Goal: Task Accomplishment & Management: Use online tool/utility

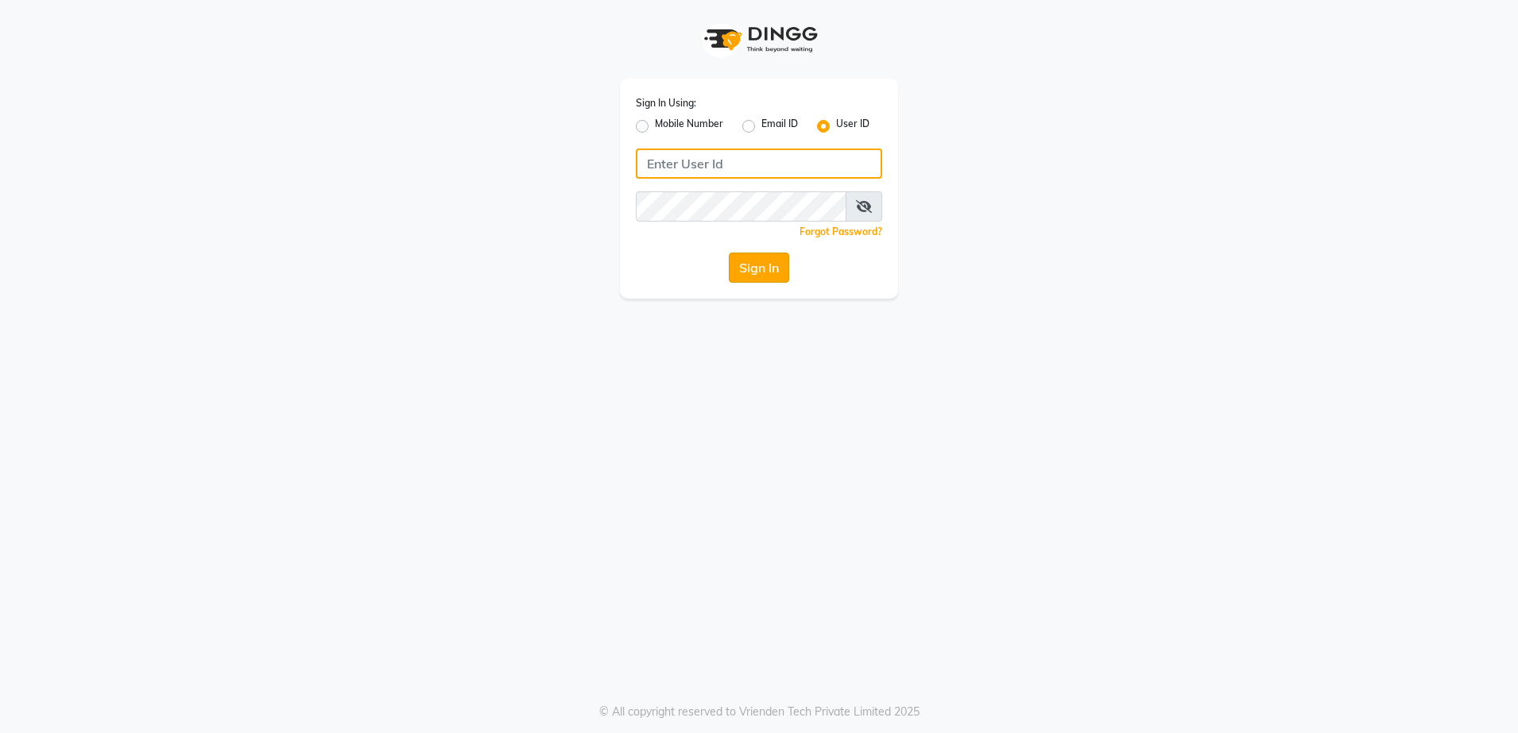
type input "rewindlooks"
click at [766, 258] on button "Sign In" at bounding box center [759, 268] width 60 height 30
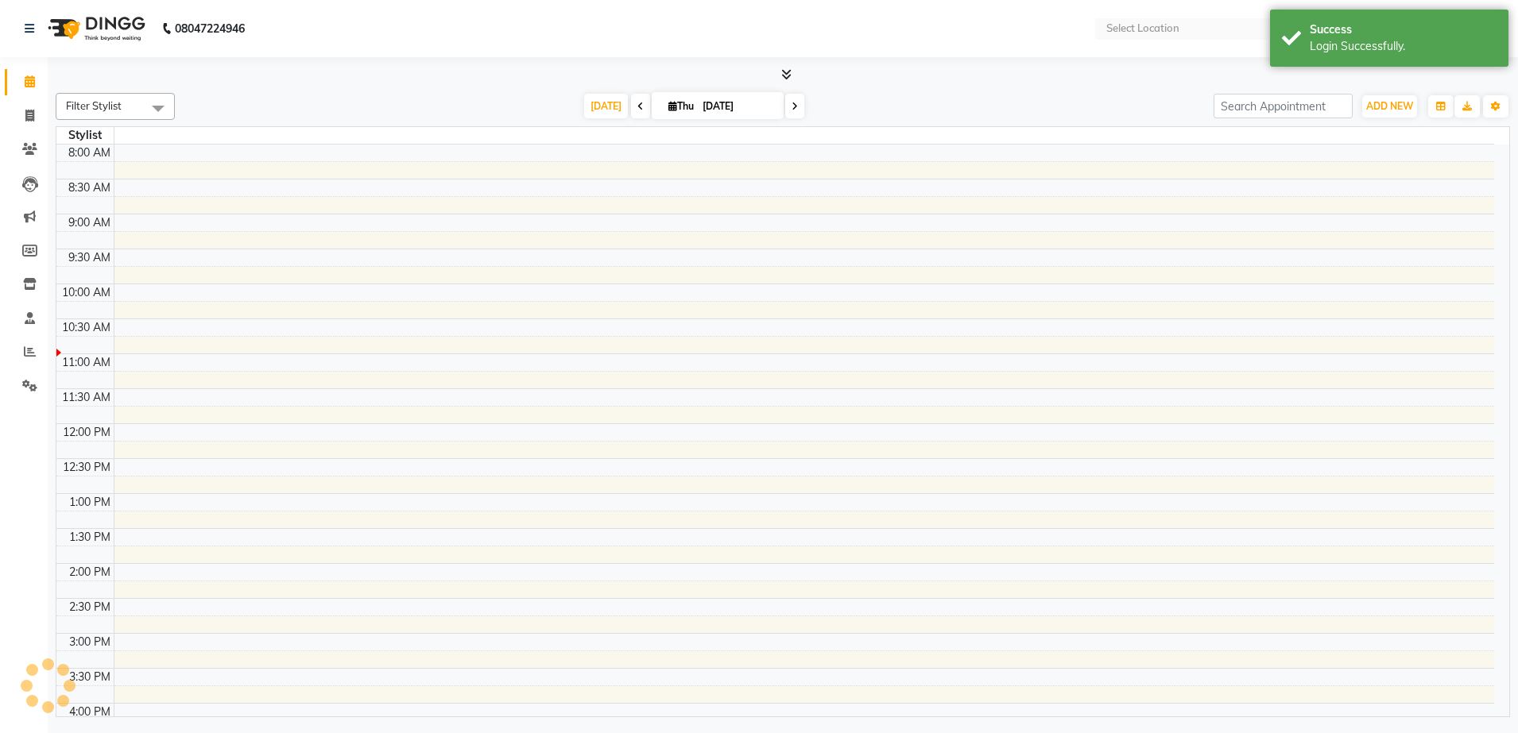
select select "en"
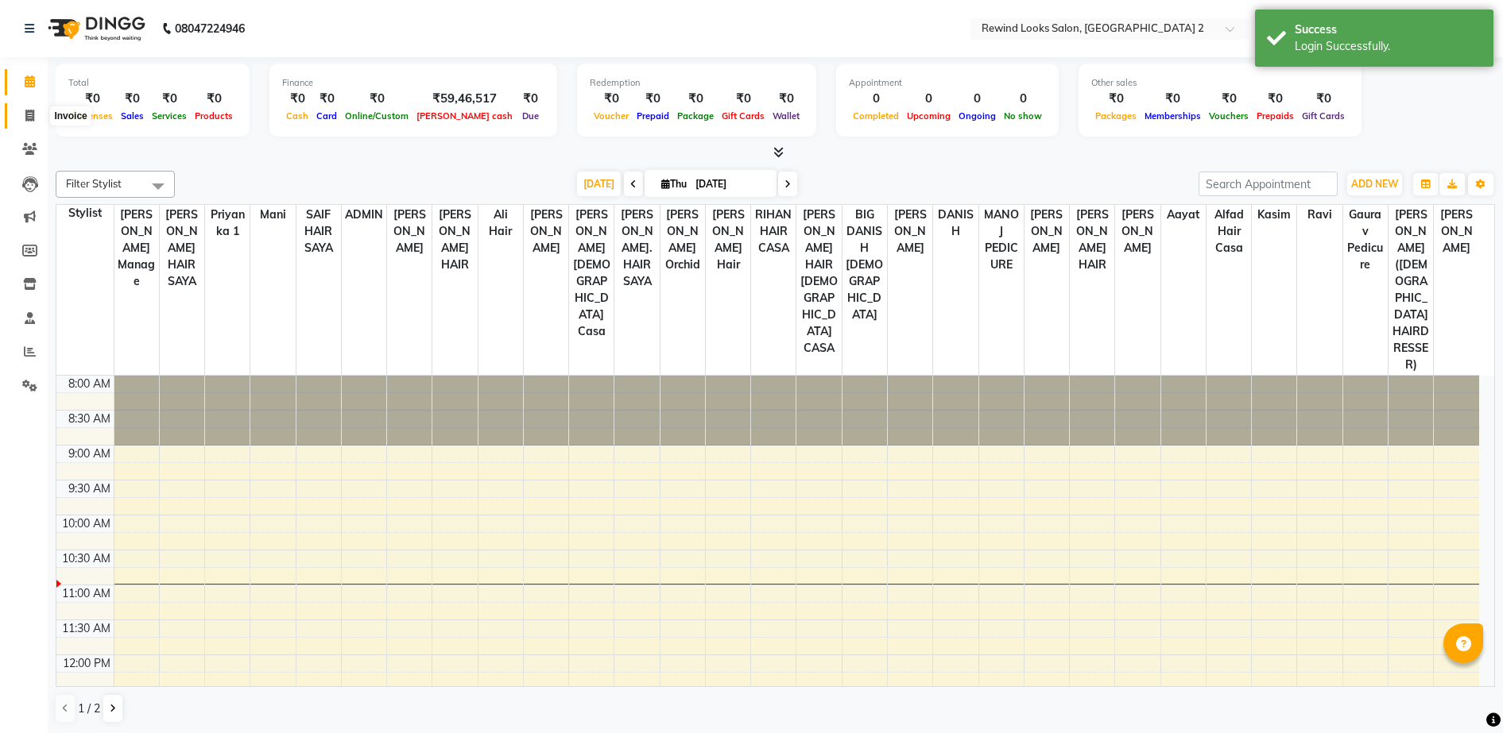
click at [26, 116] on icon at bounding box center [29, 116] width 9 height 12
select select "service"
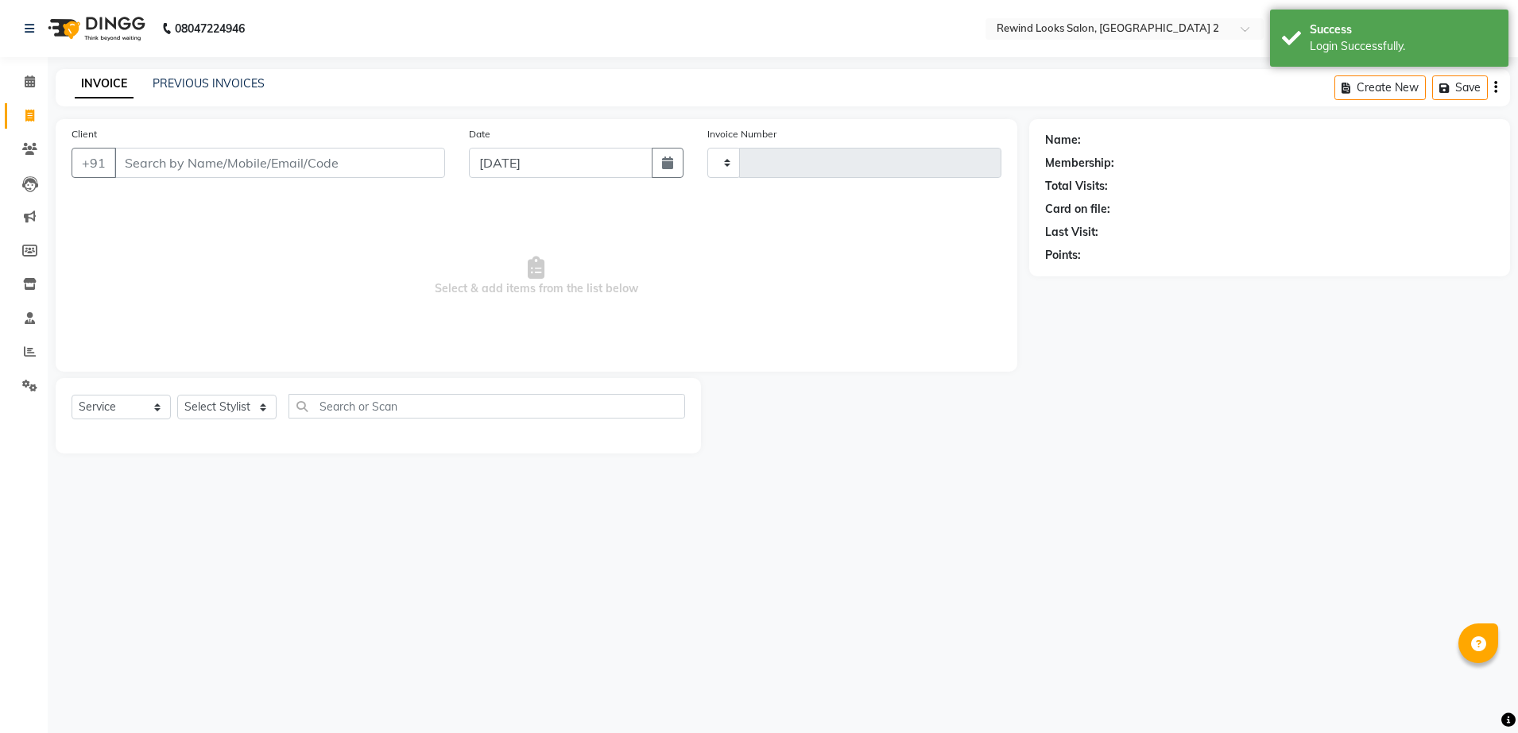
type input "10617"
select select "4640"
click at [214, 164] on input "Client" at bounding box center [279, 163] width 331 height 30
select select "27076"
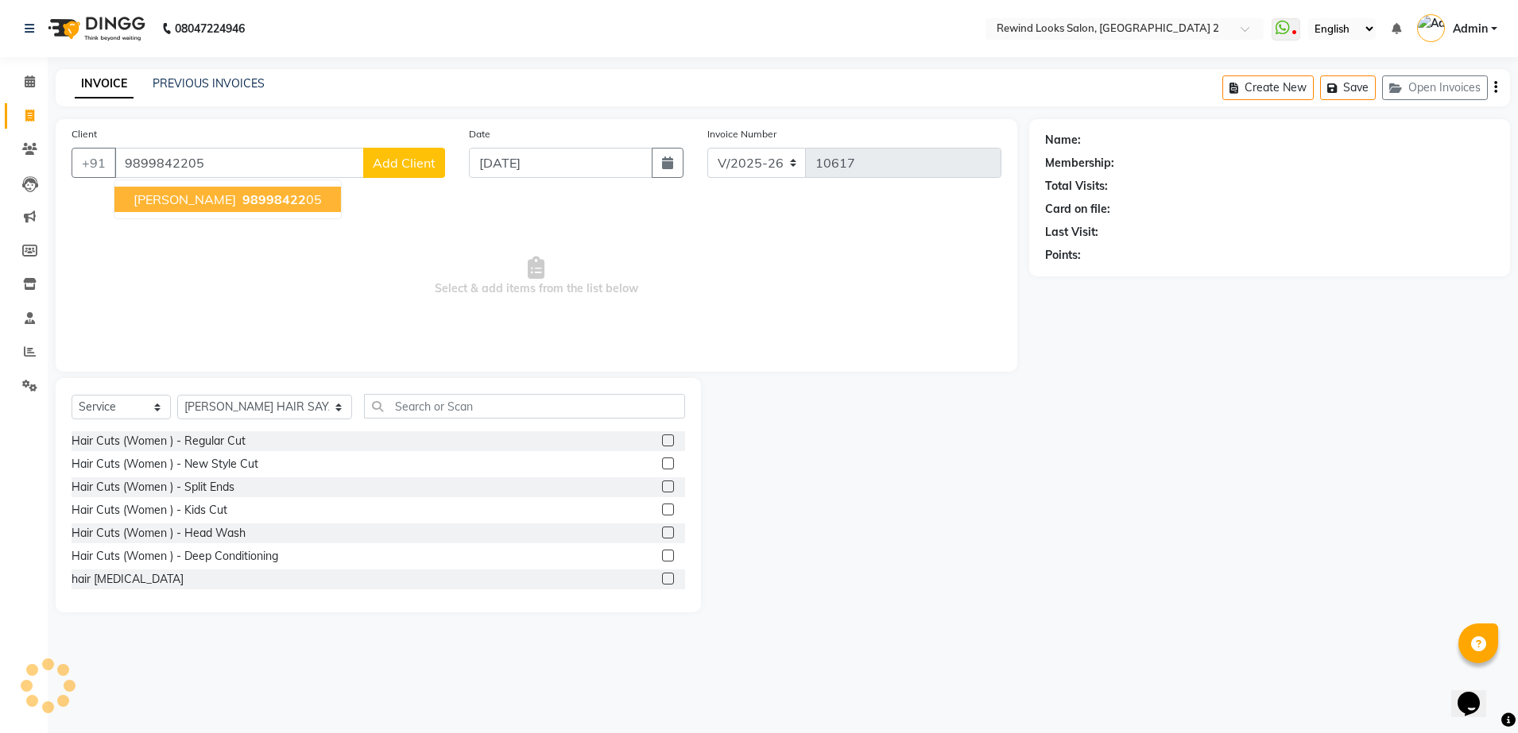
type input "9899842205"
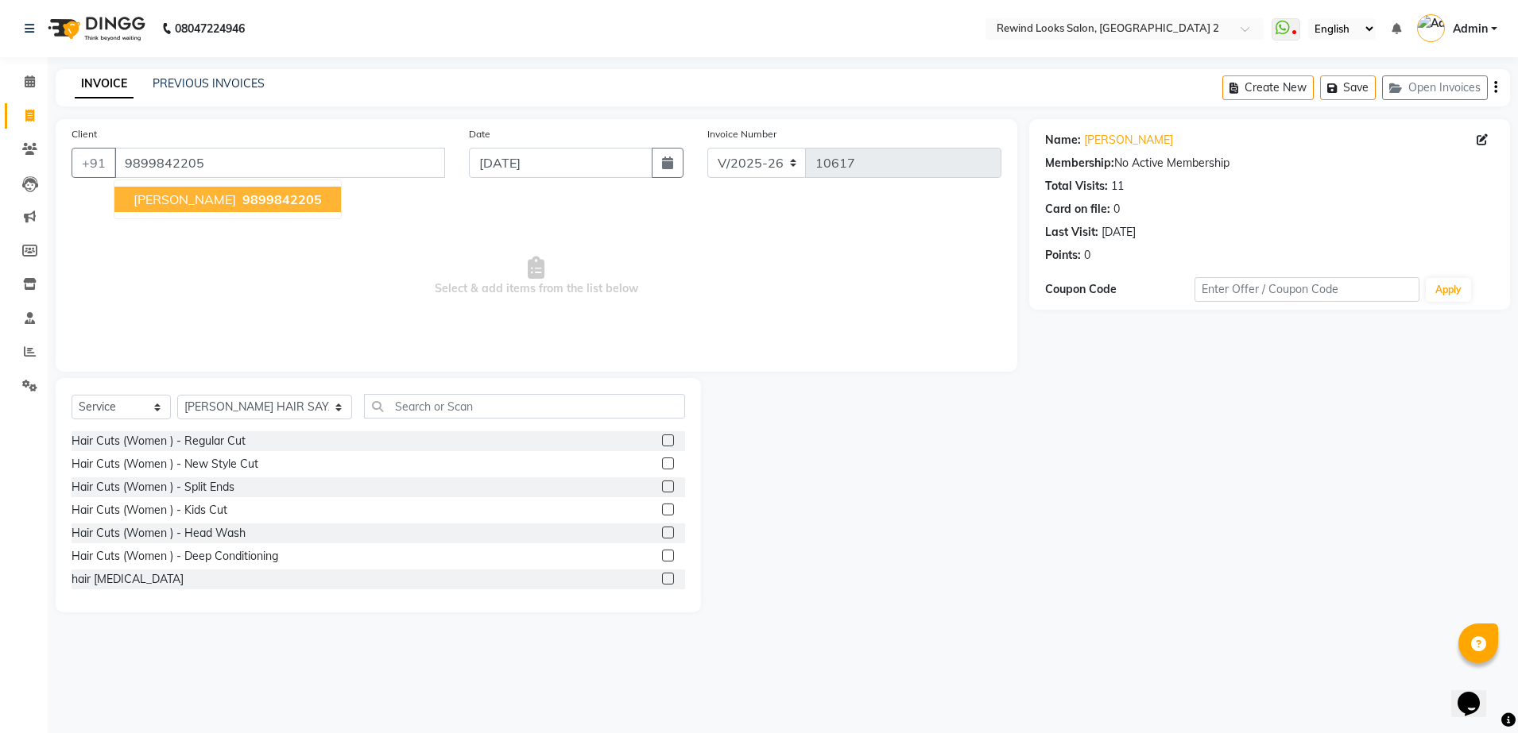
click at [168, 204] on button "[PERSON_NAME] 9899842205" at bounding box center [227, 199] width 226 height 25
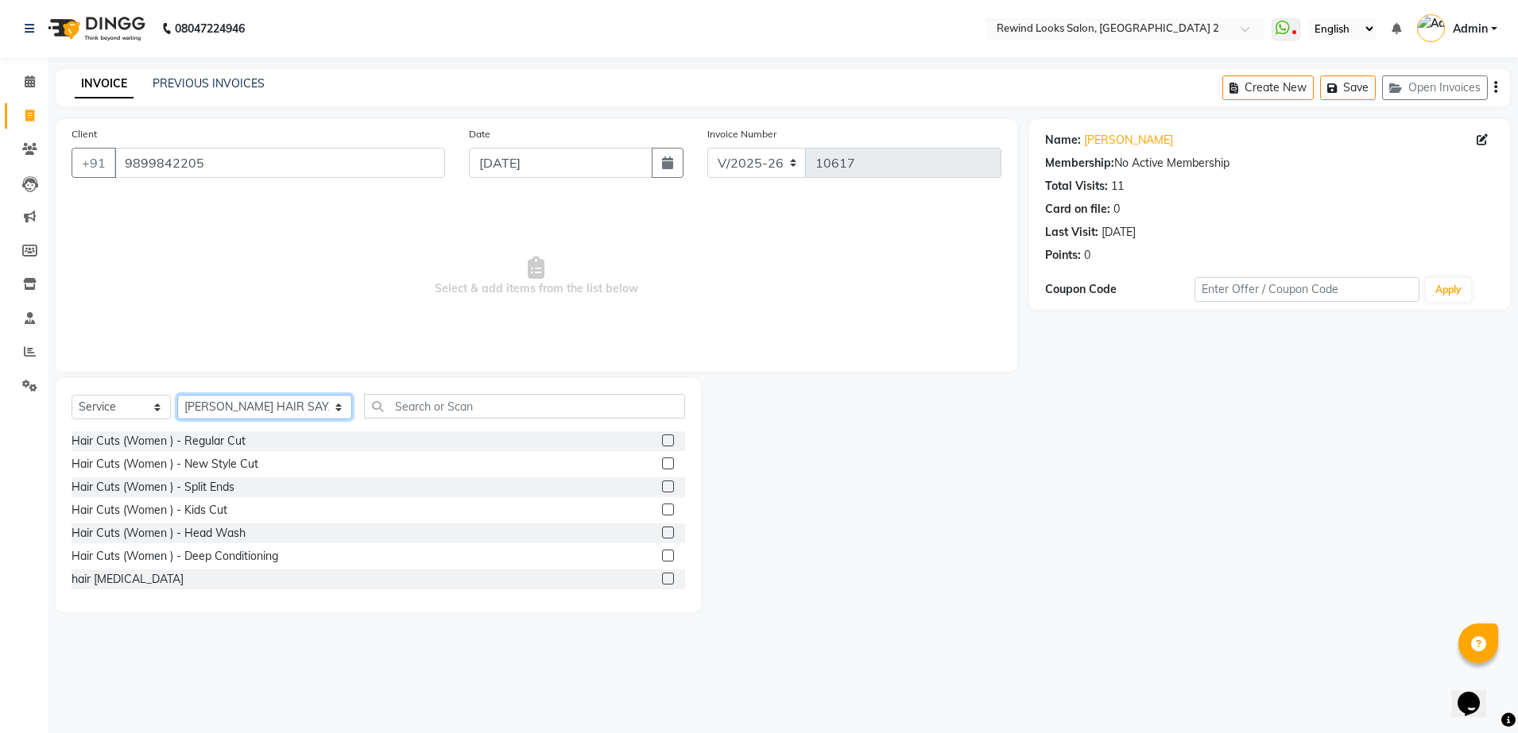
click at [234, 401] on select "Select Stylist [PERSON_NAME] aayat ADMIN Alfad hair Casa Ali Hair [PERSON_NAME]…" at bounding box center [264, 407] width 175 height 25
select select "34649"
click at [177, 395] on select "Select Stylist [PERSON_NAME] aayat ADMIN Alfad hair Casa Ali Hair [PERSON_NAME]…" at bounding box center [264, 407] width 175 height 25
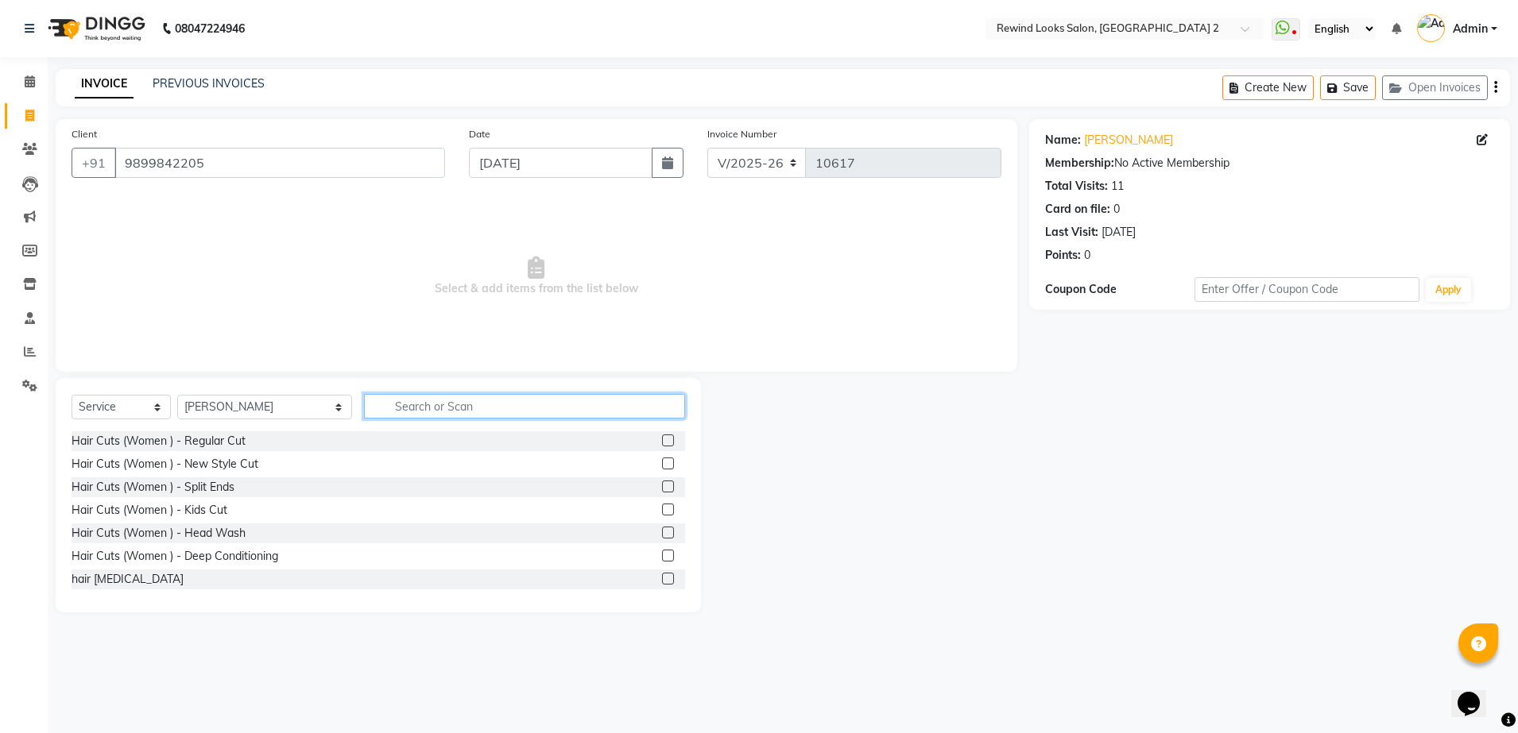
click at [364, 403] on input "text" at bounding box center [524, 406] width 321 height 25
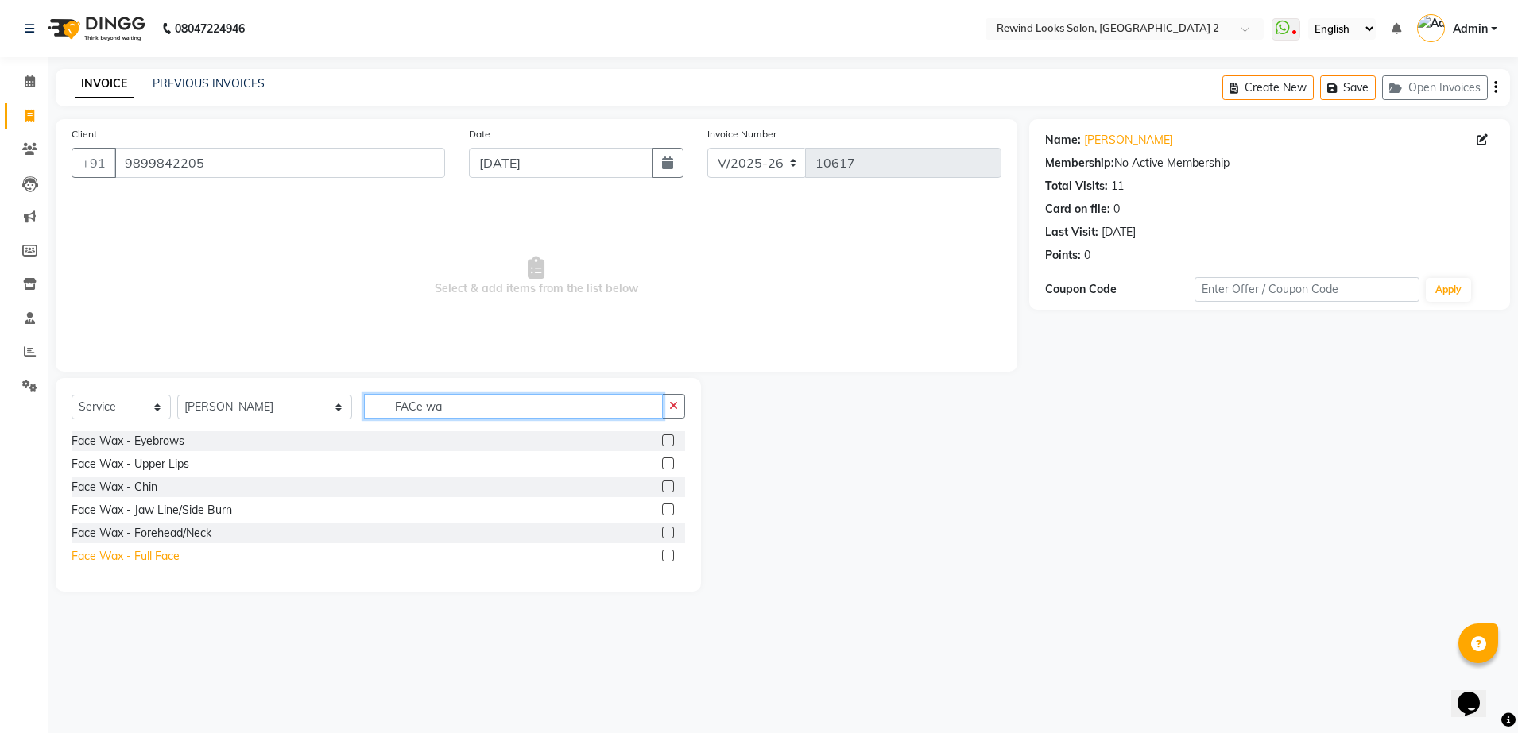
type input "FACe wa"
click at [176, 561] on div "Face Wax - Full Face" at bounding box center [126, 556] width 108 height 17
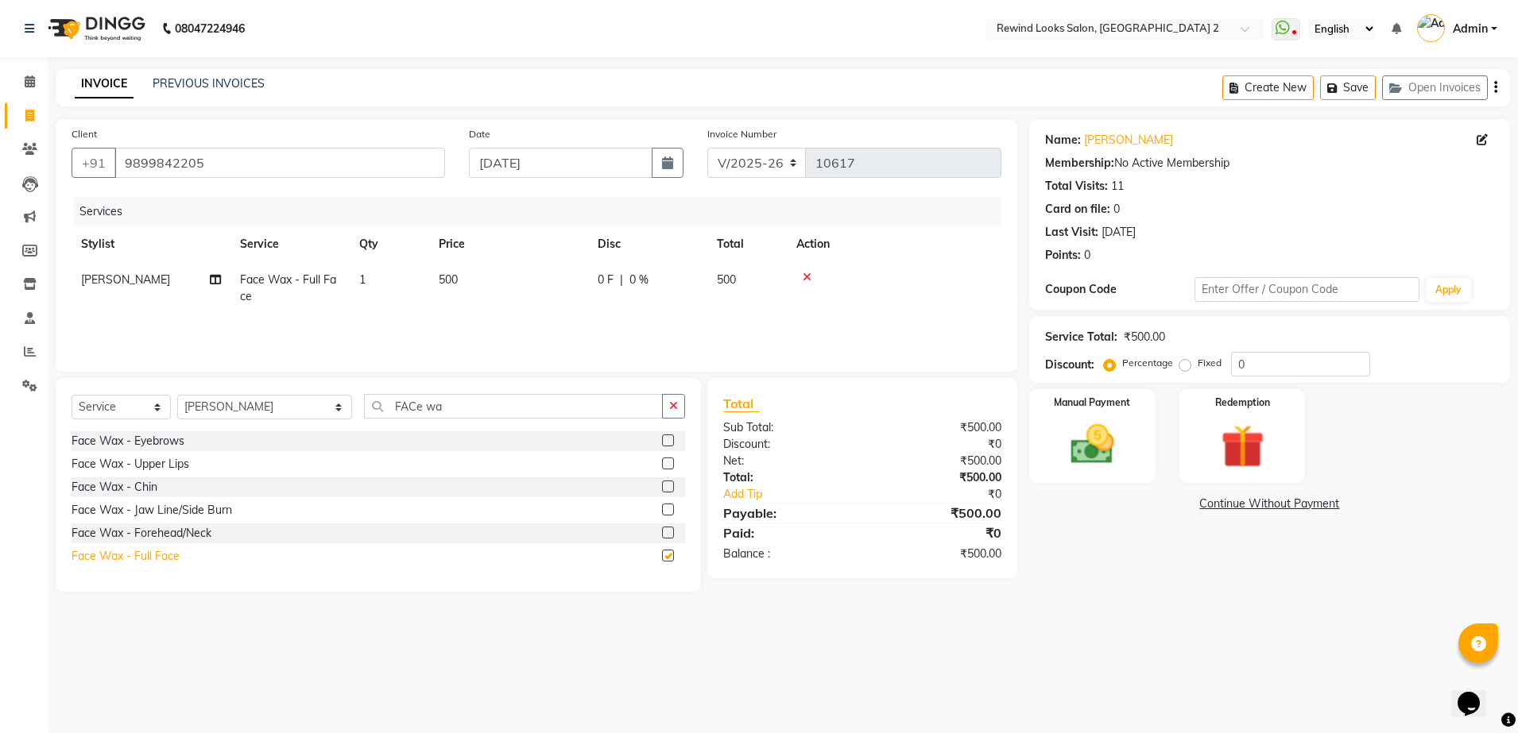
checkbox input "false"
click at [468, 277] on td "500" at bounding box center [508, 288] width 159 height 52
select select "34649"
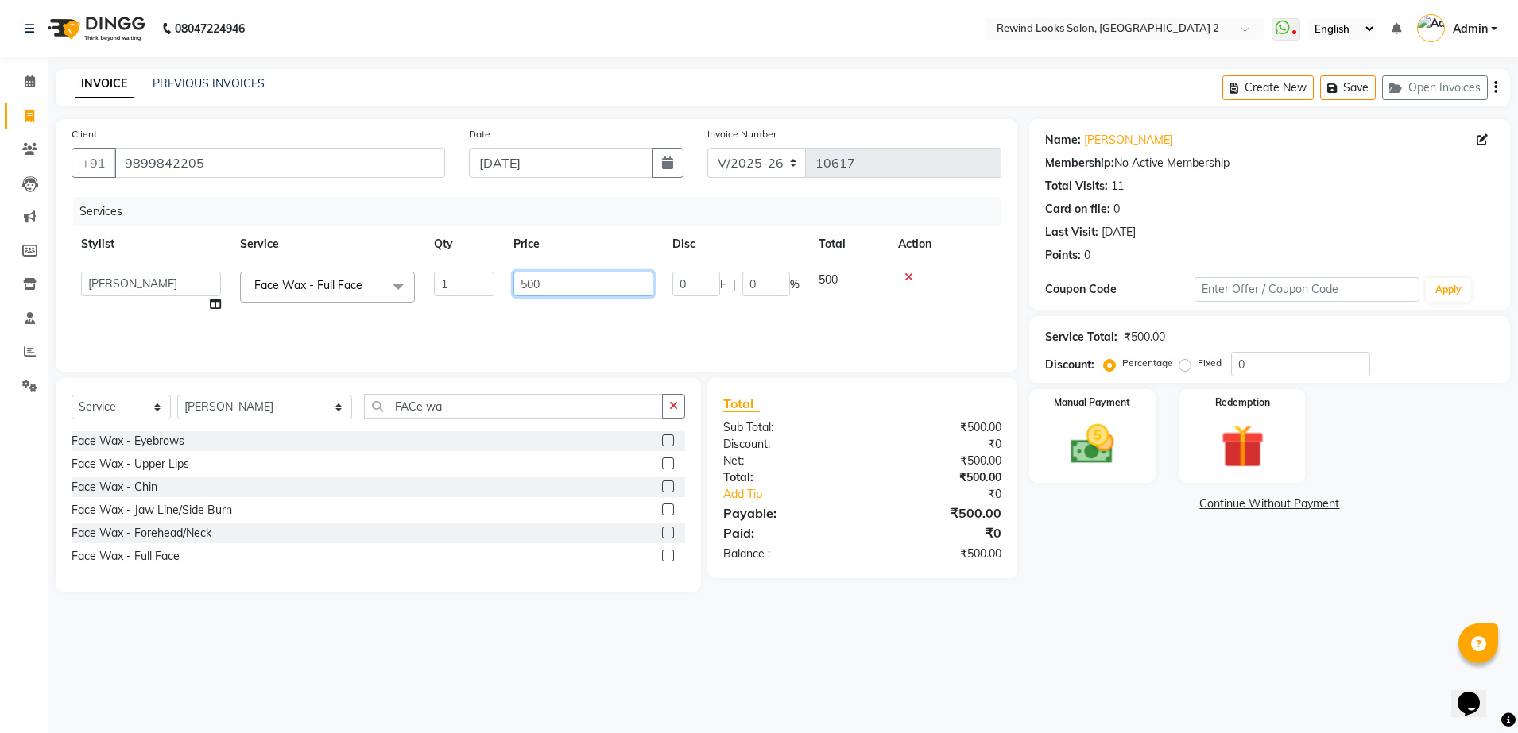
click at [551, 274] on input "500" at bounding box center [583, 284] width 140 height 25
type input "5"
type input "370"
click at [597, 305] on tr "[PERSON_NAME] Face Wax - Full Face 1 370 0 F | 0 % 370" at bounding box center [537, 288] width 930 height 52
click at [1094, 443] on img at bounding box center [1092, 445] width 74 height 52
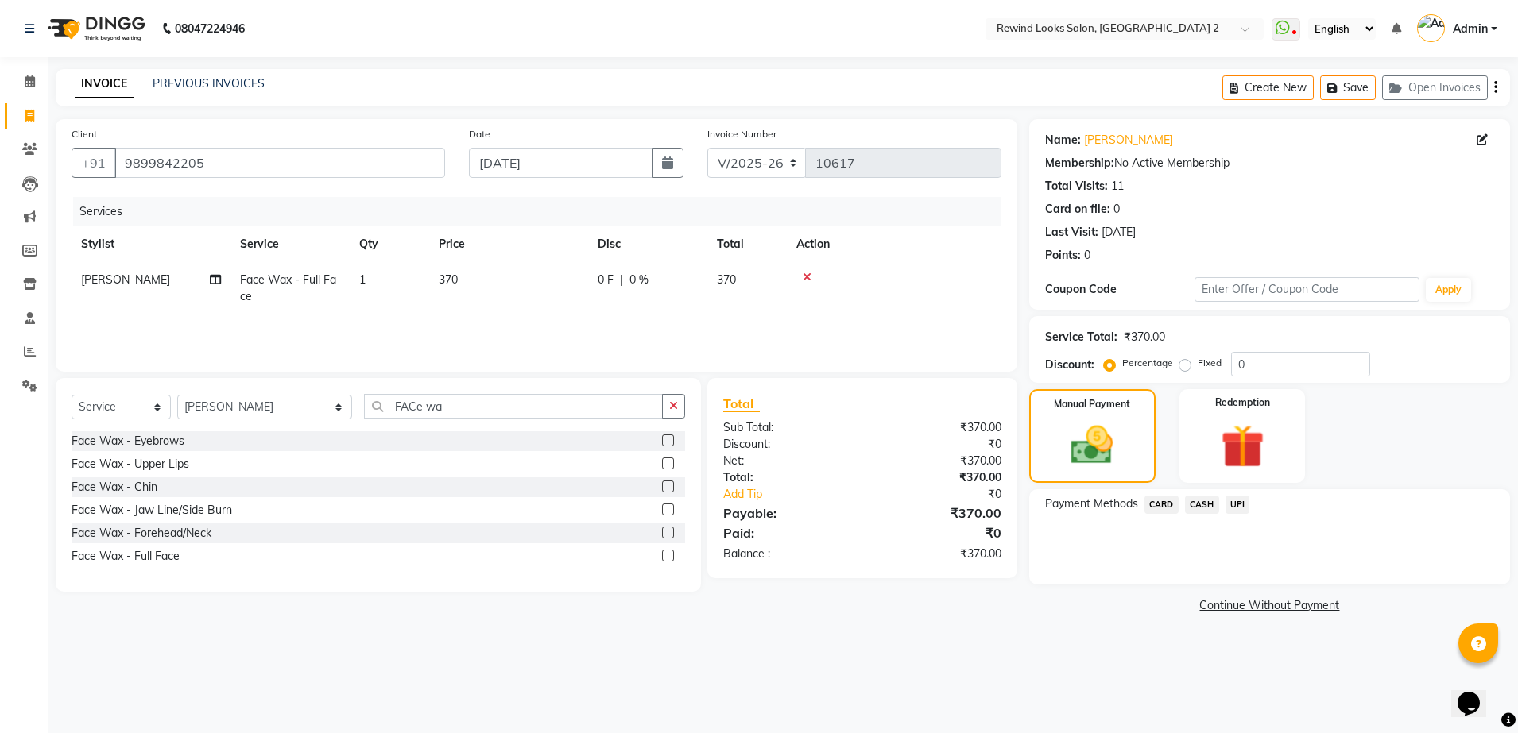
click at [1236, 501] on span "UPI" at bounding box center [1237, 505] width 25 height 18
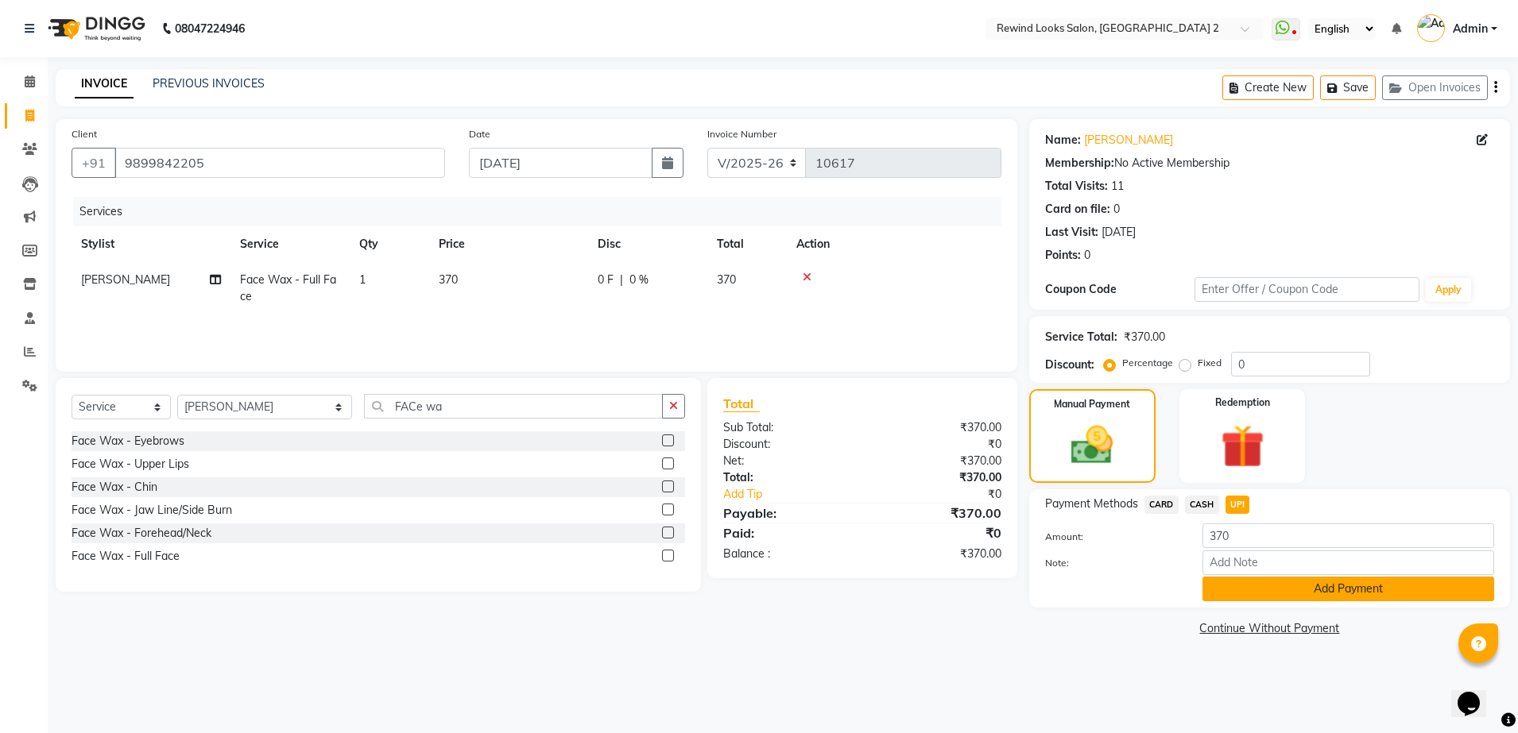
click at [1266, 584] on button "Add Payment" at bounding box center [1348, 589] width 292 height 25
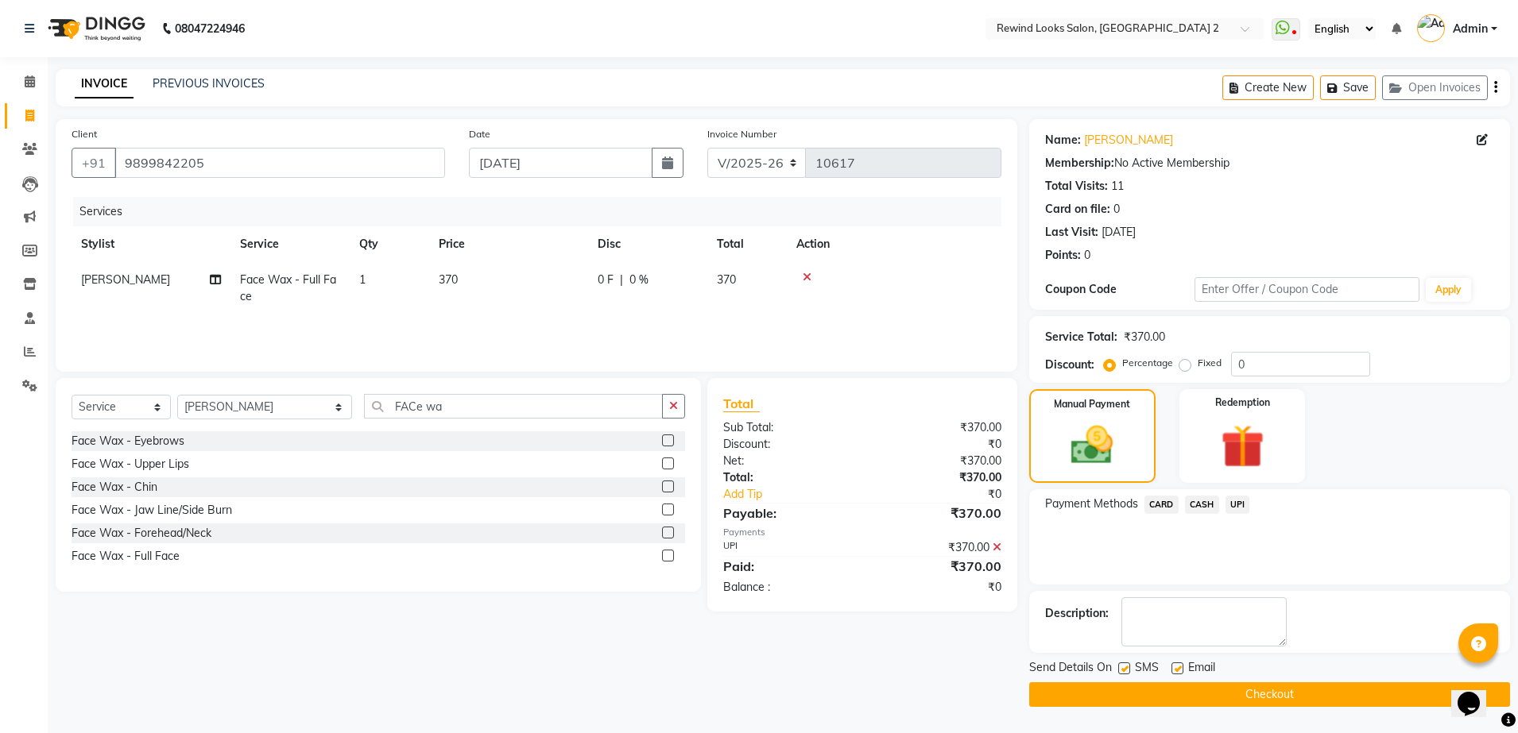
click at [1279, 688] on button "Checkout" at bounding box center [1269, 695] width 481 height 25
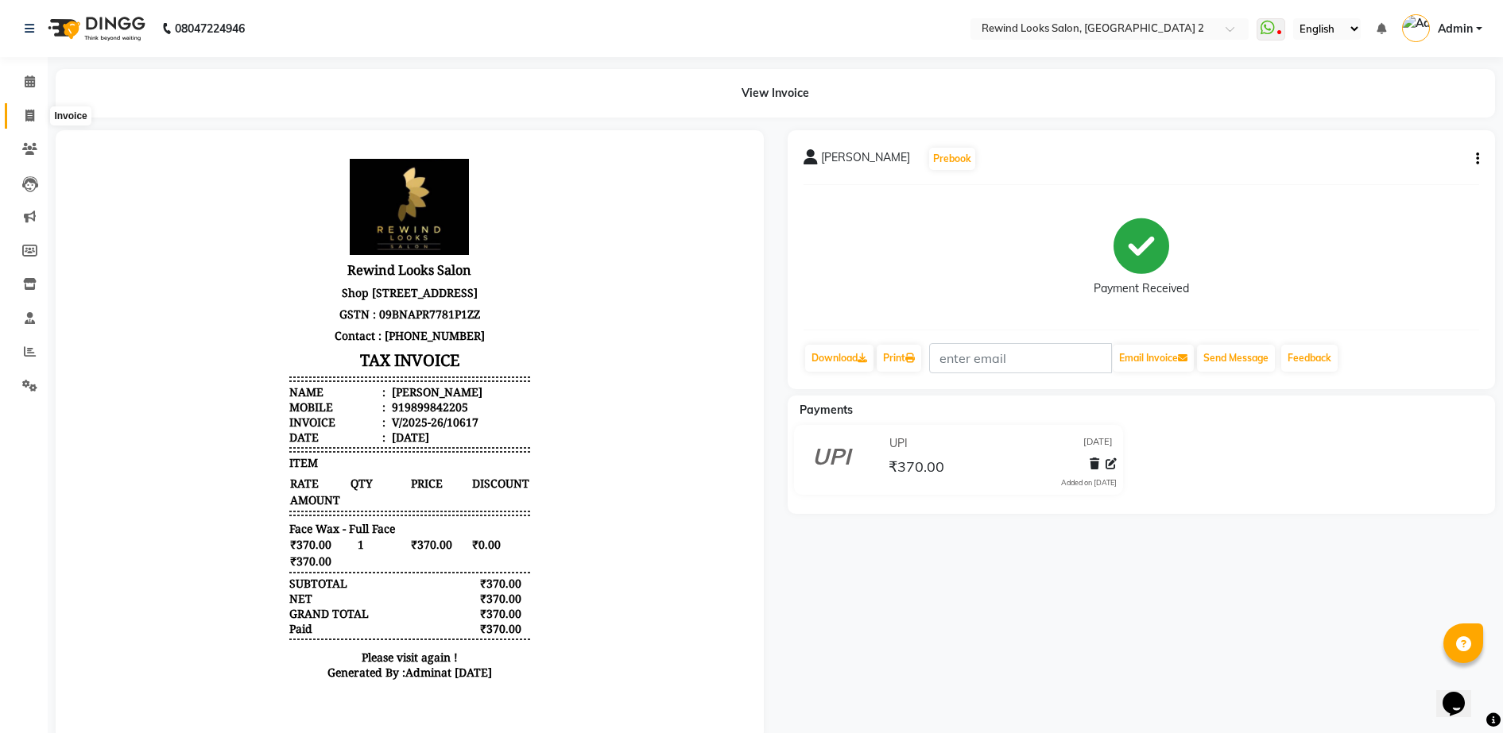
click at [28, 115] on icon at bounding box center [29, 116] width 9 height 12
select select "service"
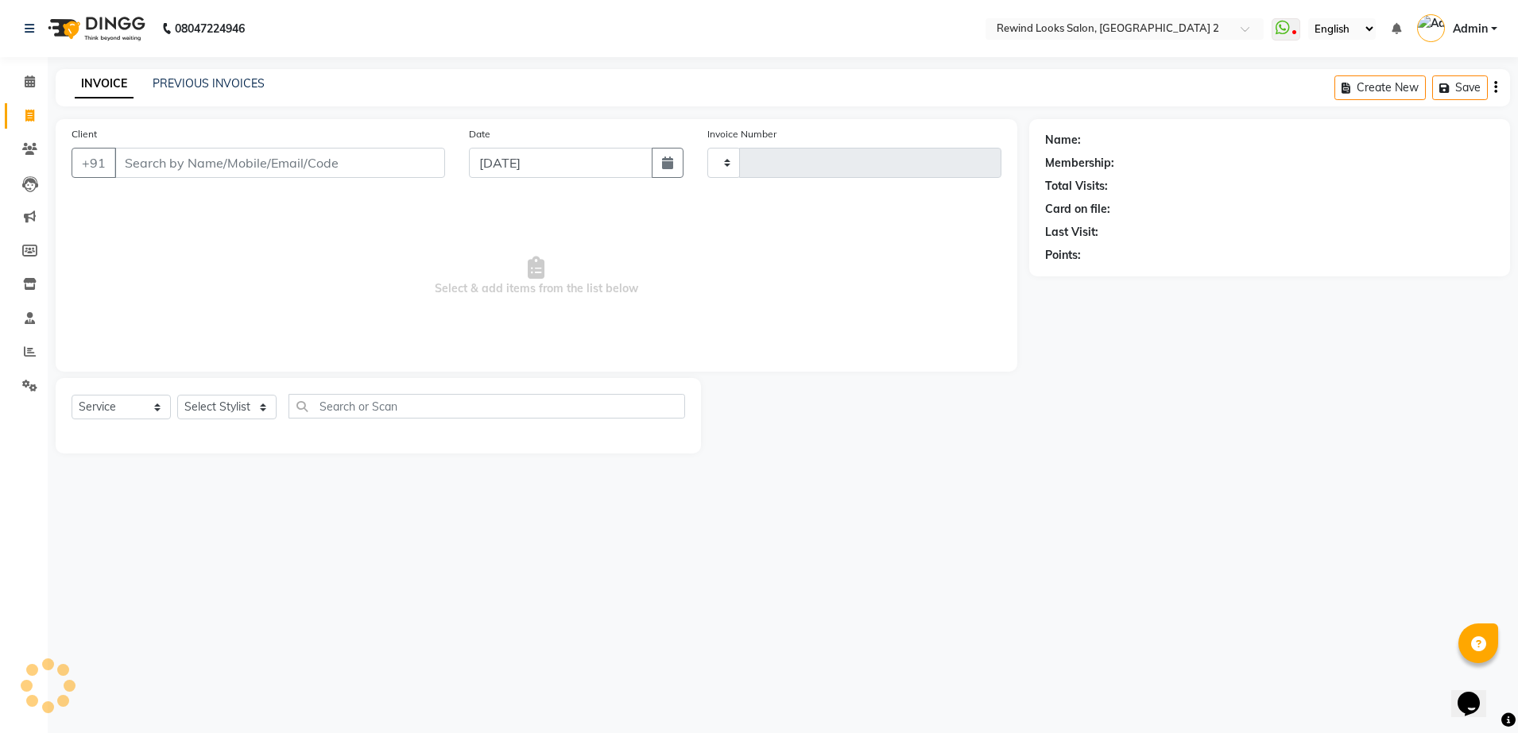
type input "10618"
select select "4640"
select select "27076"
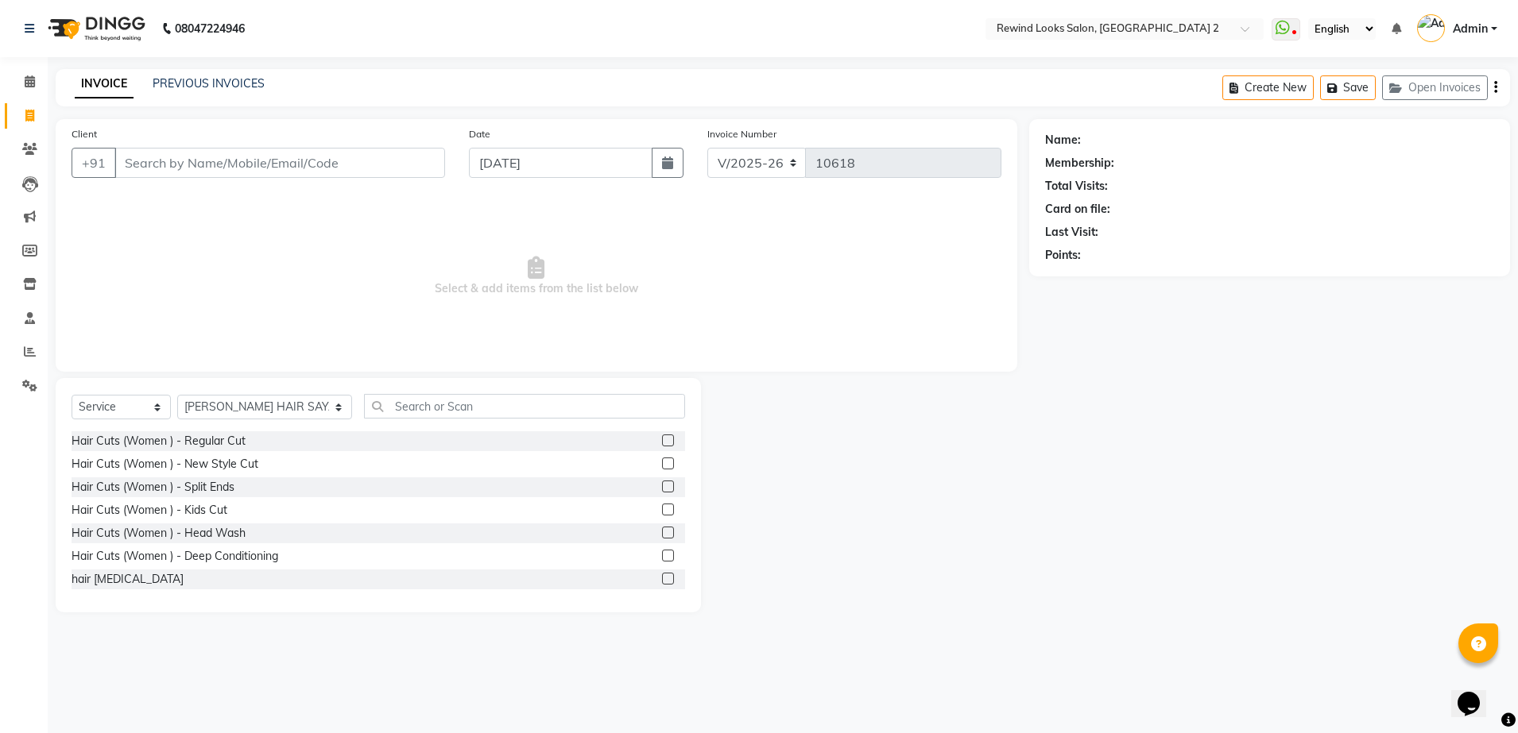
click at [207, 72] on div "INVOICE PREVIOUS INVOICES Create New Save Open Invoices" at bounding box center [783, 87] width 1454 height 37
click at [236, 83] on link "PREVIOUS INVOICES" at bounding box center [209, 83] width 112 height 14
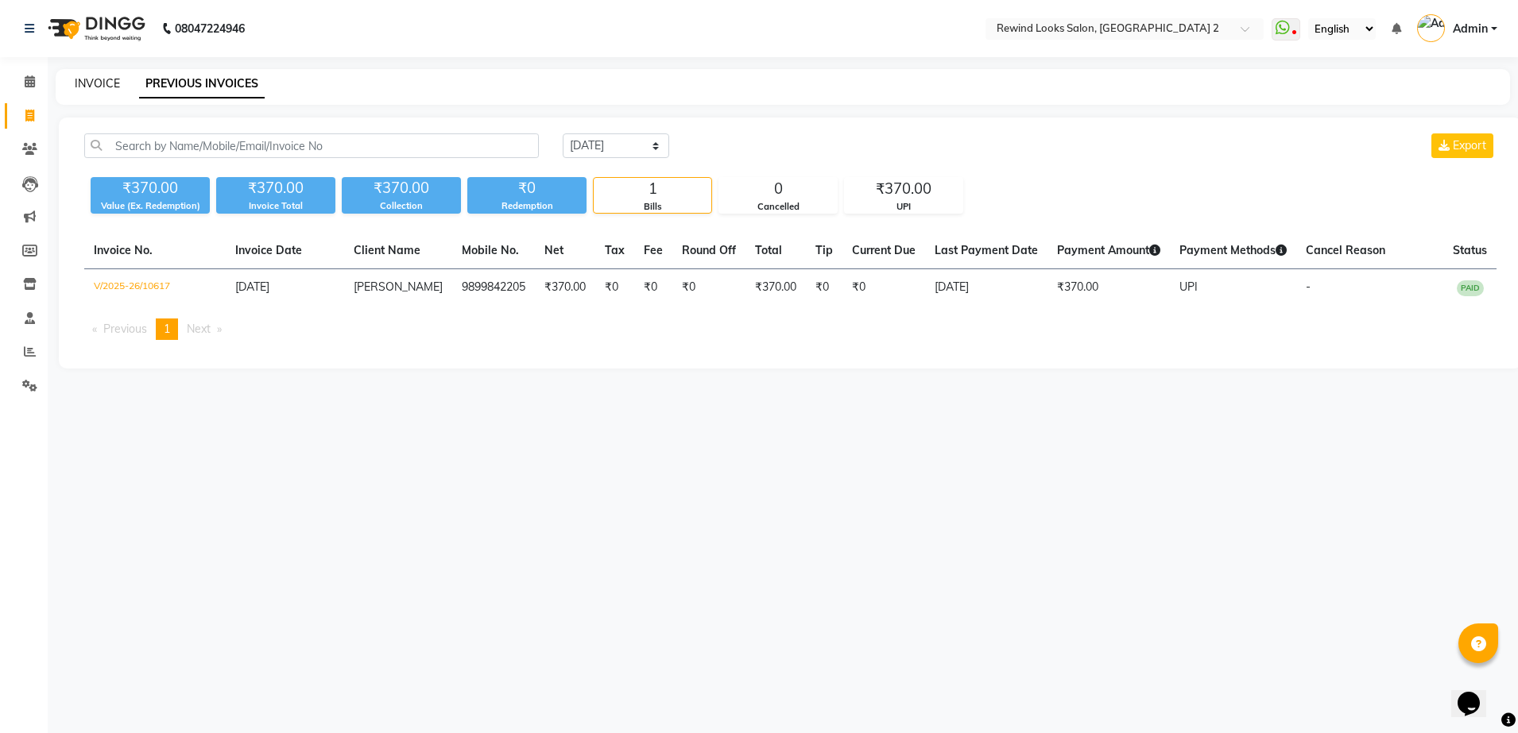
click at [103, 78] on link "INVOICE" at bounding box center [97, 83] width 45 height 14
select select "service"
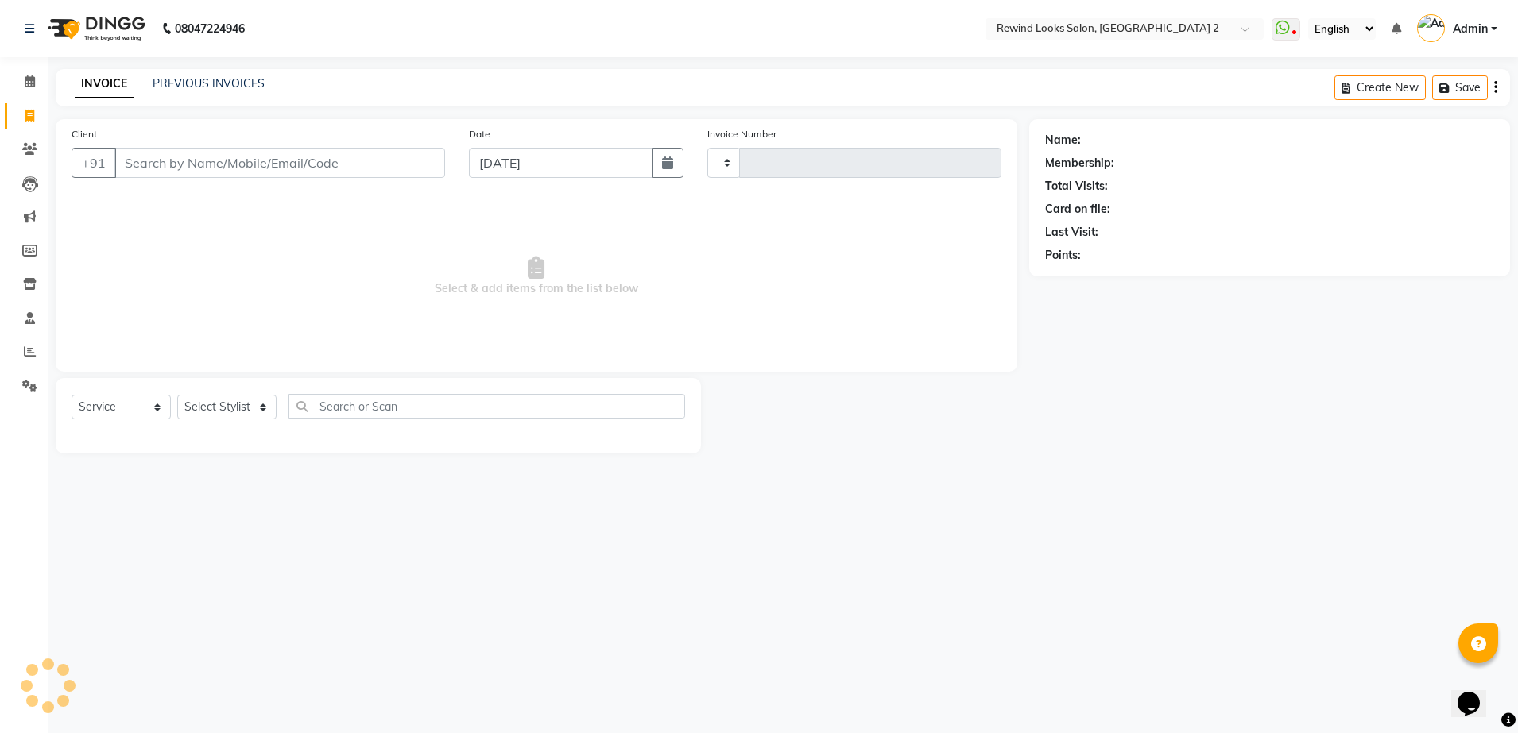
type input "10618"
select select "4640"
select select "27076"
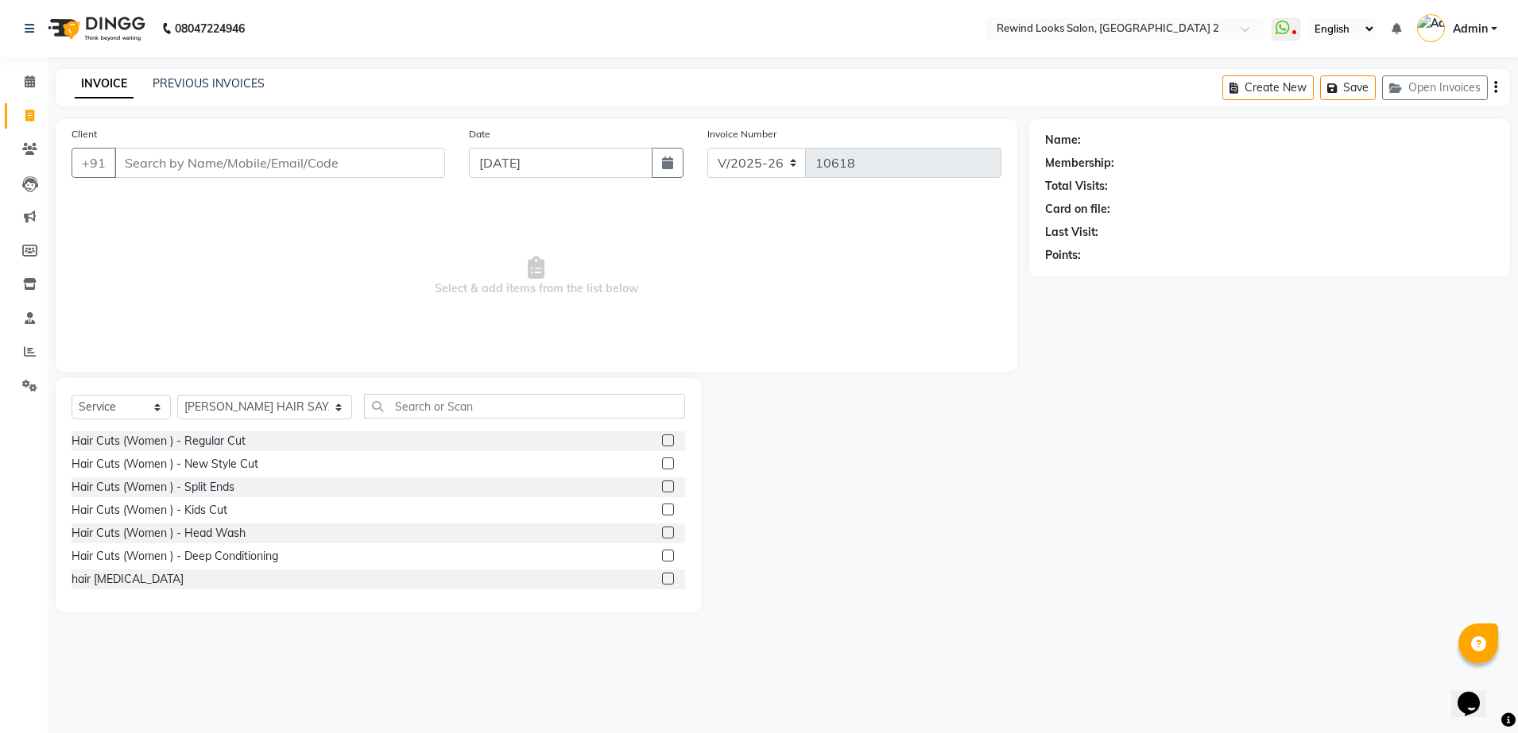
click at [242, 157] on input "Client" at bounding box center [279, 163] width 331 height 30
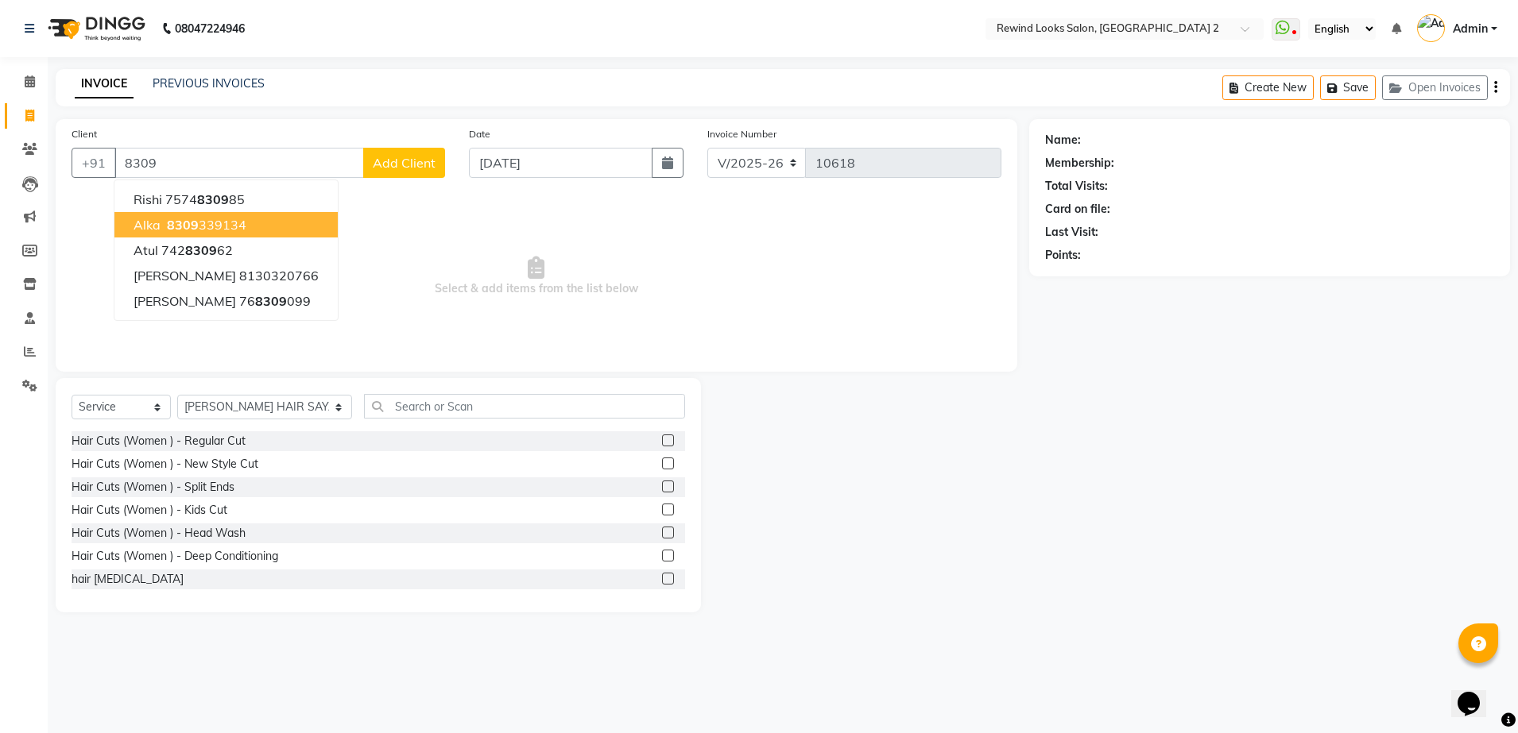
click at [192, 222] on span "8309" at bounding box center [183, 225] width 32 height 16
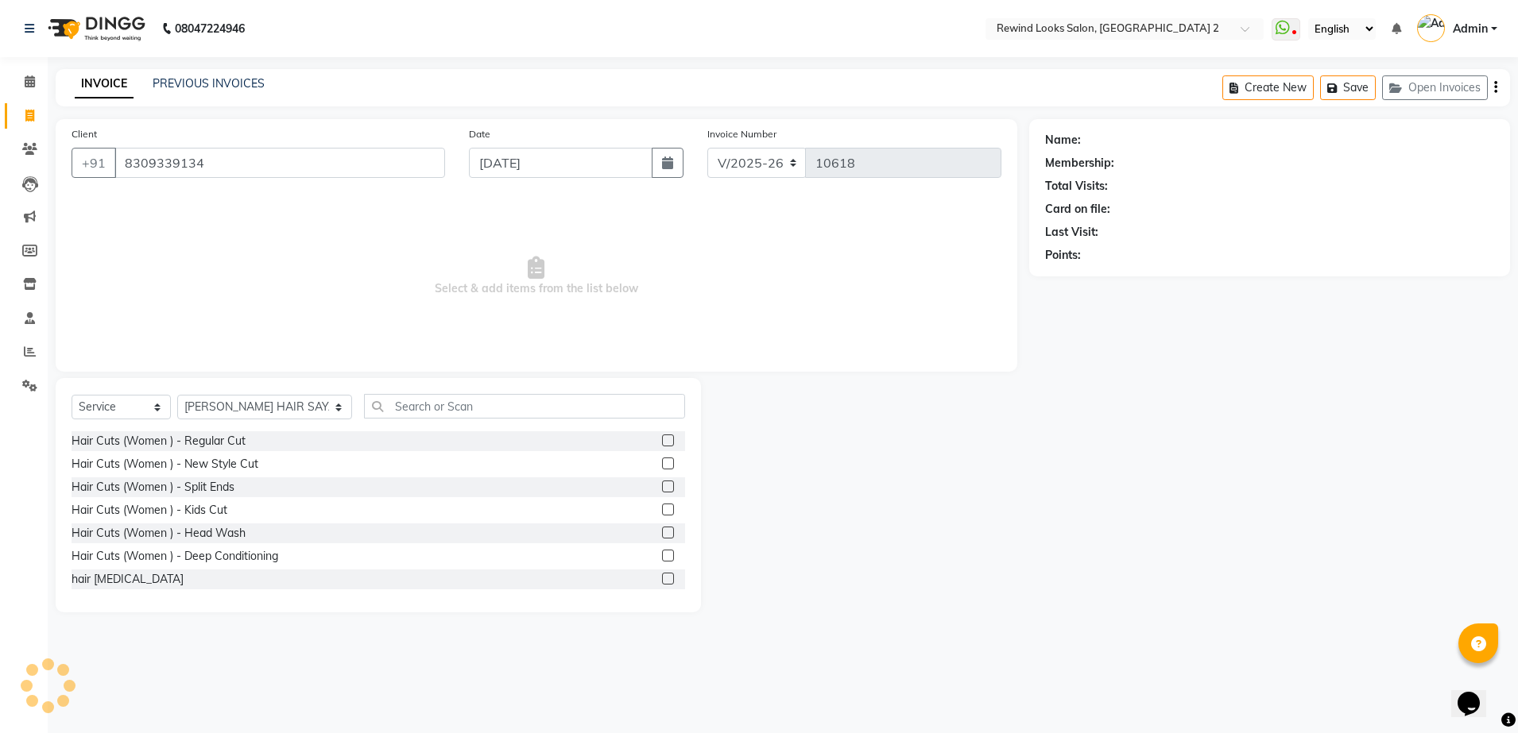
type input "8309339134"
click at [260, 408] on select "Select Stylist [PERSON_NAME] aayat ADMIN Alfad hair Casa Ali Hair [PERSON_NAME]…" at bounding box center [264, 407] width 175 height 25
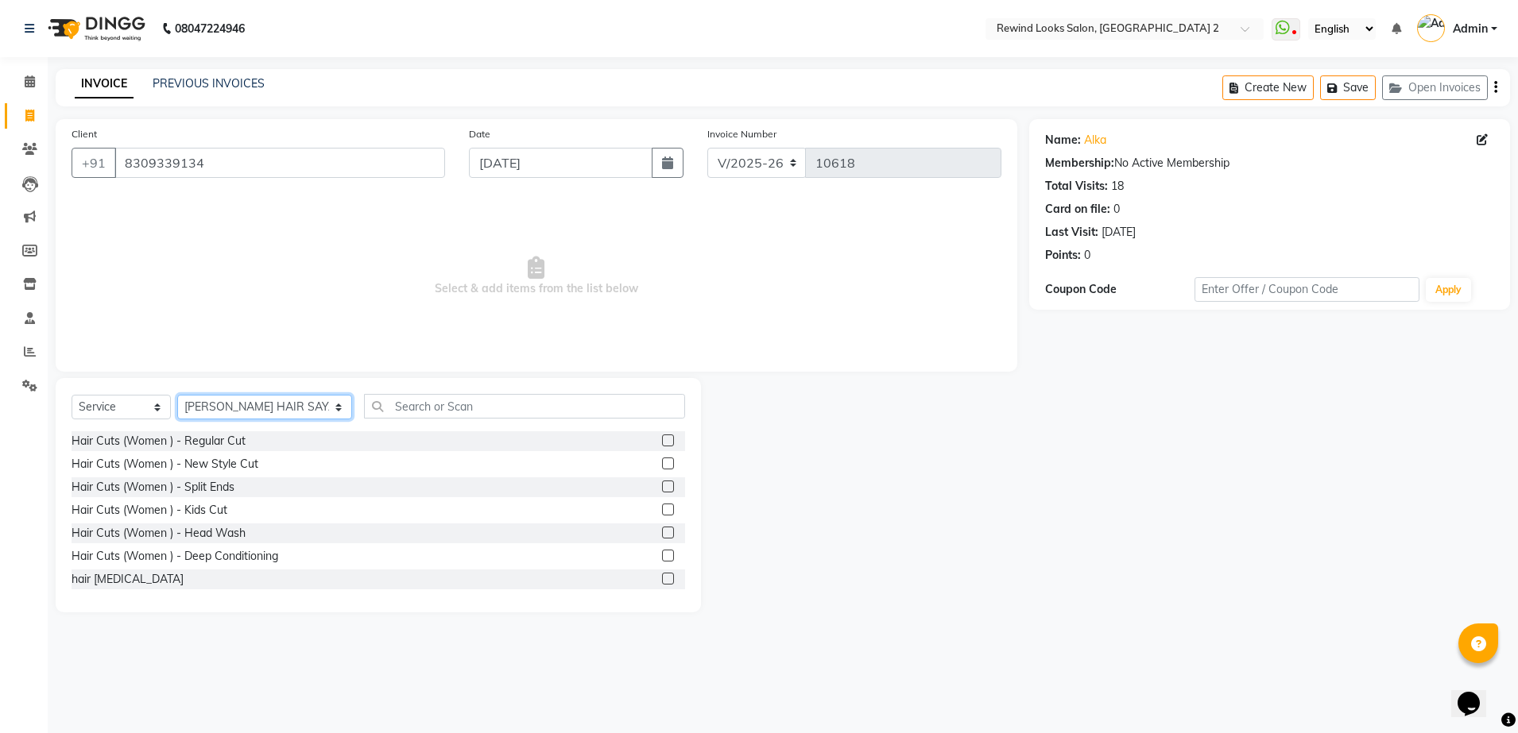
select select "34649"
click at [177, 395] on select "Select Stylist [PERSON_NAME] aayat ADMIN Alfad hair Casa Ali Hair [PERSON_NAME]…" at bounding box center [264, 407] width 175 height 25
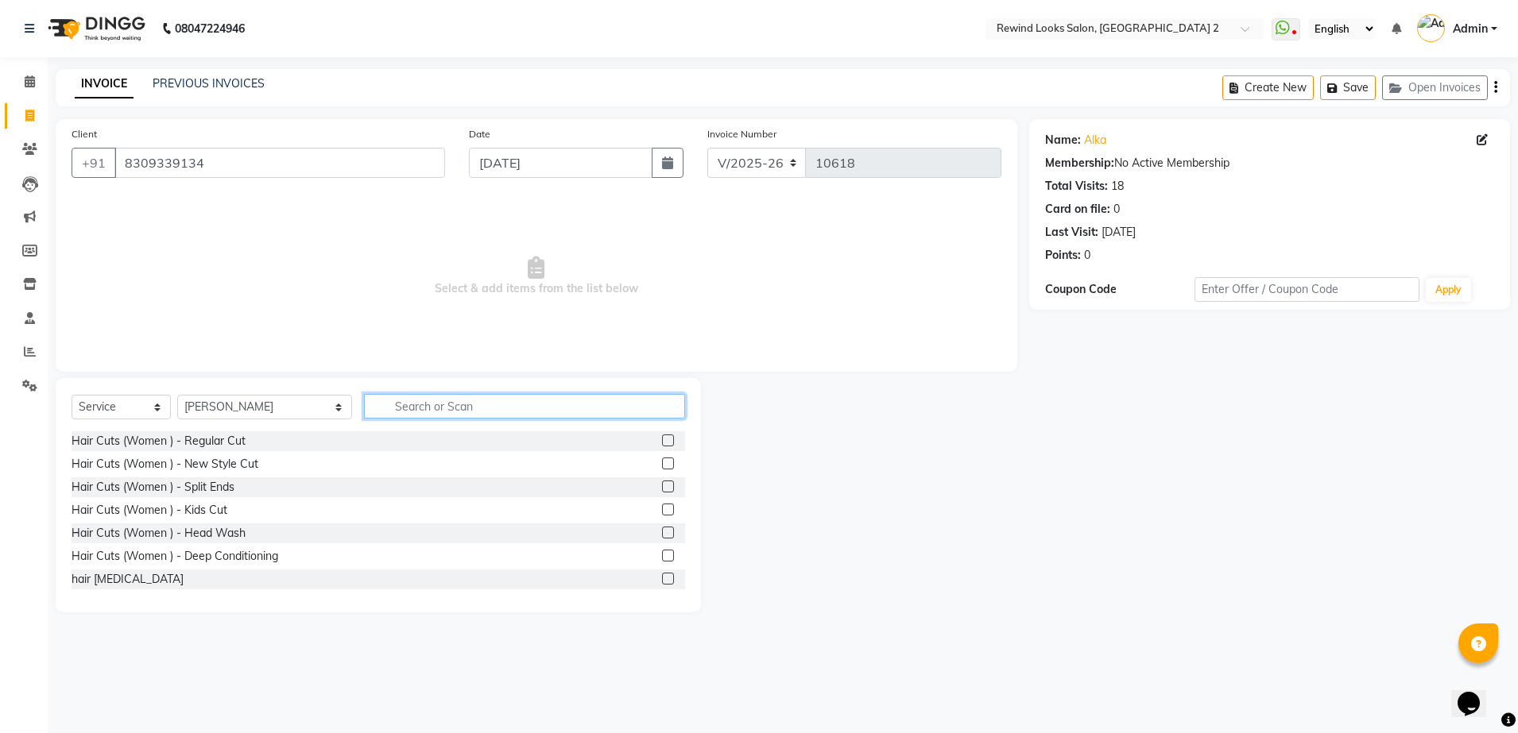
click at [410, 404] on input "text" at bounding box center [524, 406] width 321 height 25
type input "thr"
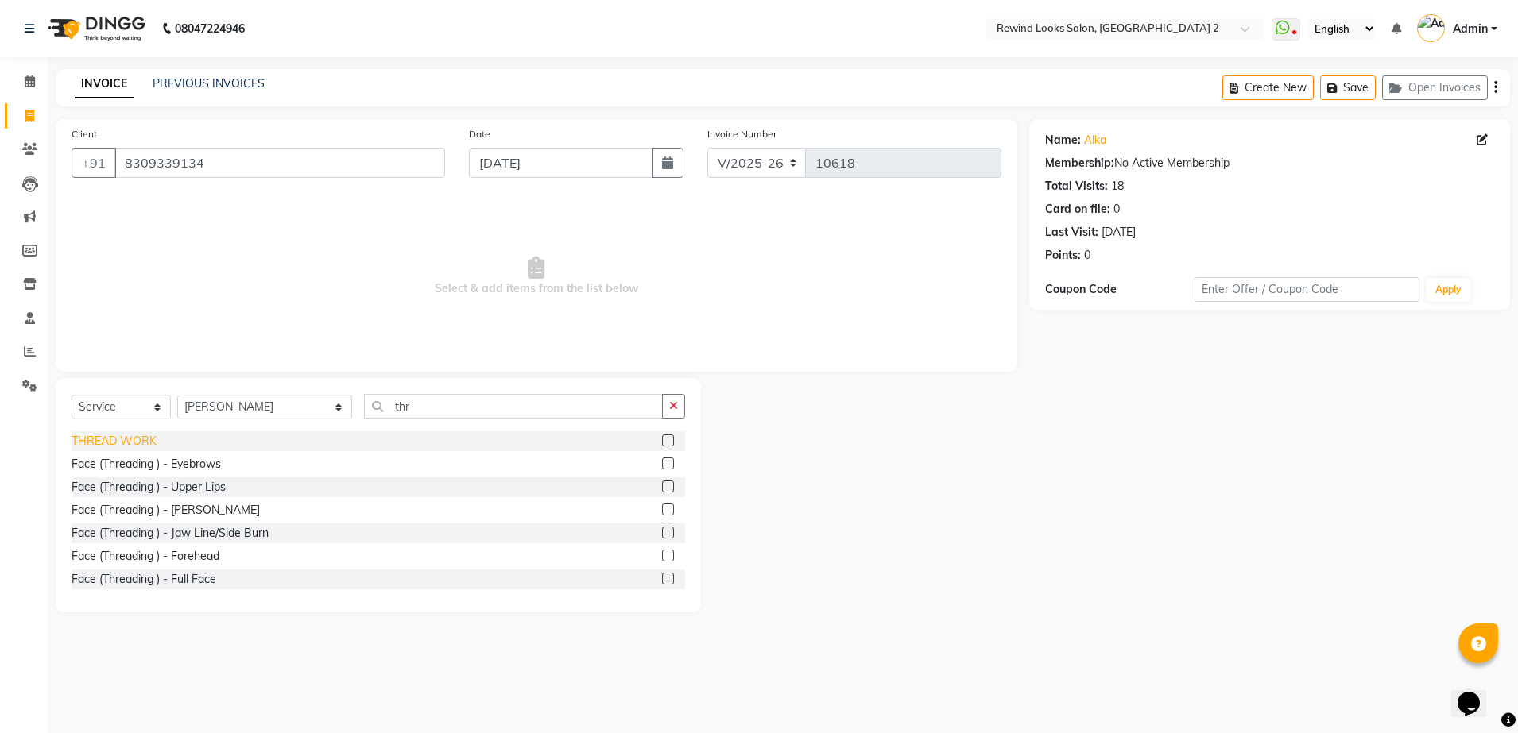
click at [114, 439] on div "THREAD WORK" at bounding box center [114, 441] width 85 height 17
checkbox input "false"
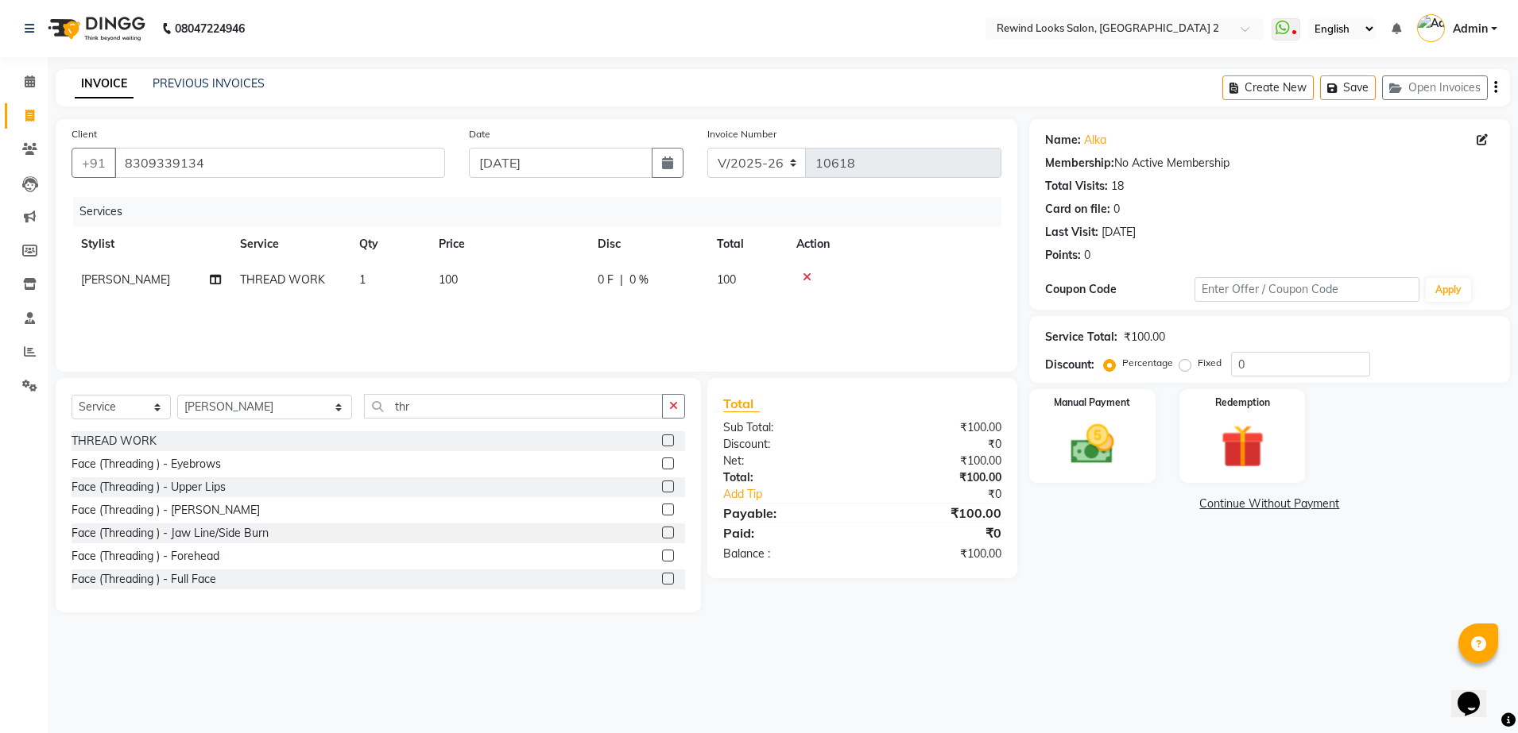
click at [480, 273] on td "100" at bounding box center [508, 280] width 159 height 36
select select "34649"
click at [571, 288] on input "100" at bounding box center [583, 284] width 140 height 25
type input "1"
type input "80"
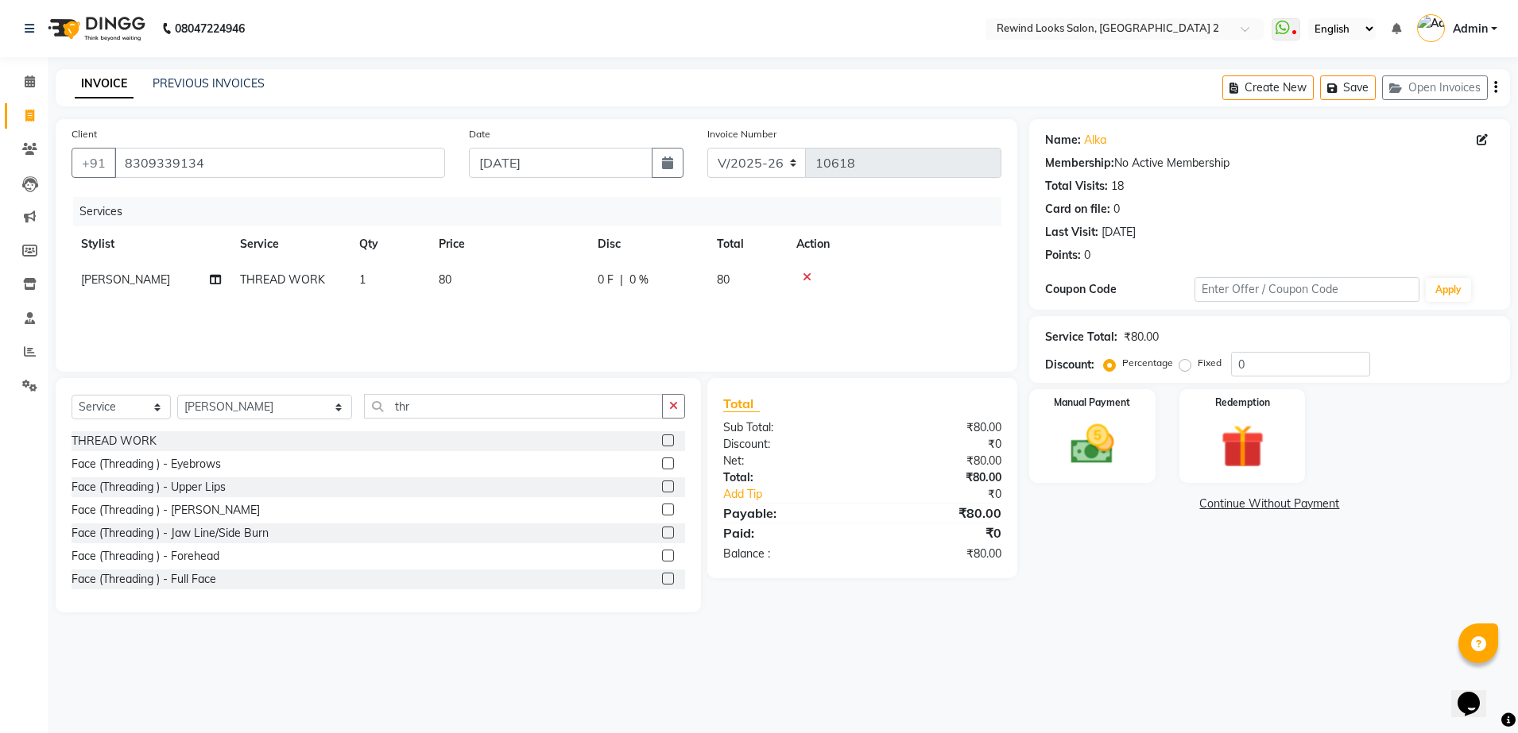
click at [593, 311] on div "Services Stylist Service Qty Price Disc Total Action [PERSON_NAME] THREAD WORK …" at bounding box center [537, 276] width 930 height 159
click at [1093, 446] on img at bounding box center [1092, 445] width 74 height 52
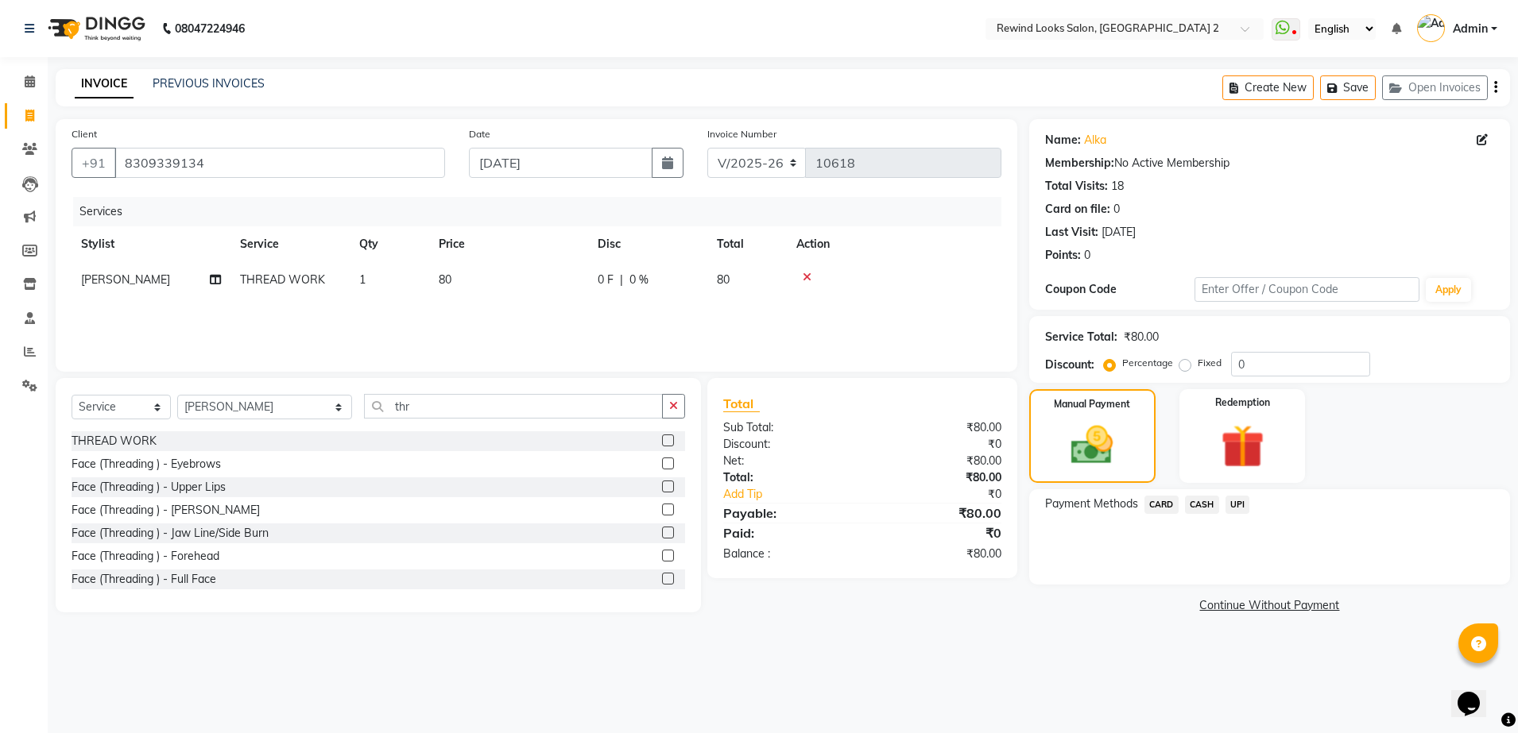
click at [1233, 496] on span "UPI" at bounding box center [1237, 505] width 25 height 18
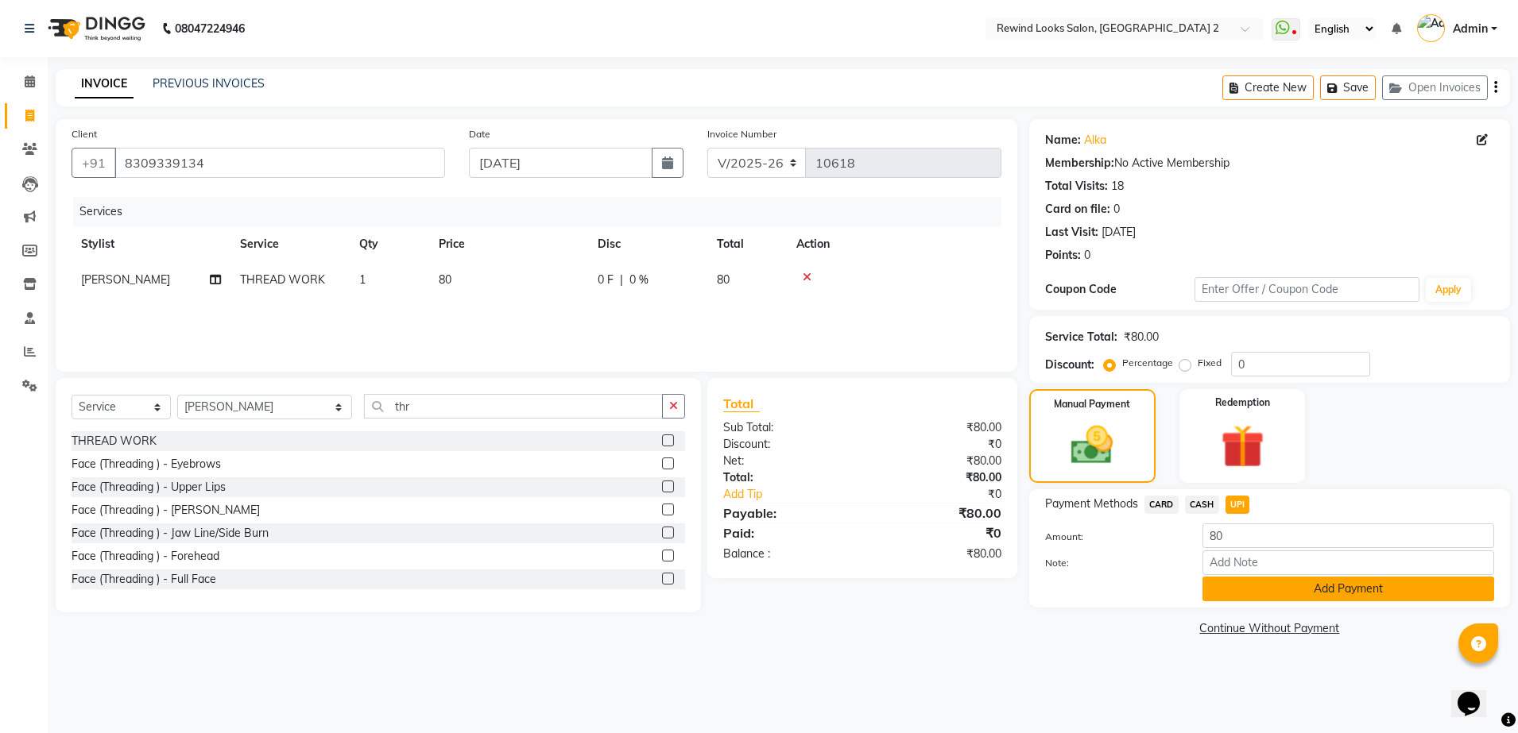
click at [1291, 586] on button "Add Payment" at bounding box center [1348, 589] width 292 height 25
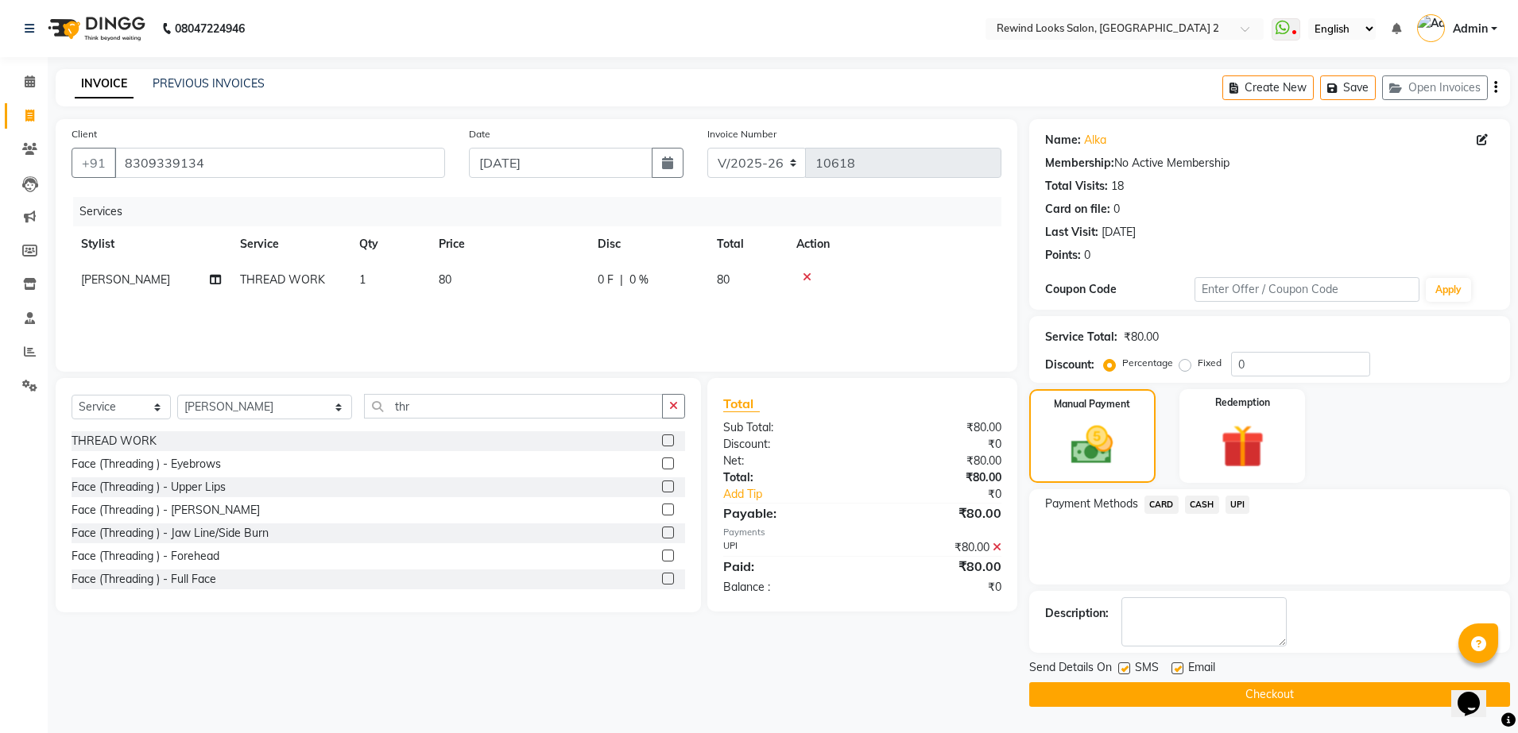
click at [1285, 693] on button "Checkout" at bounding box center [1269, 695] width 481 height 25
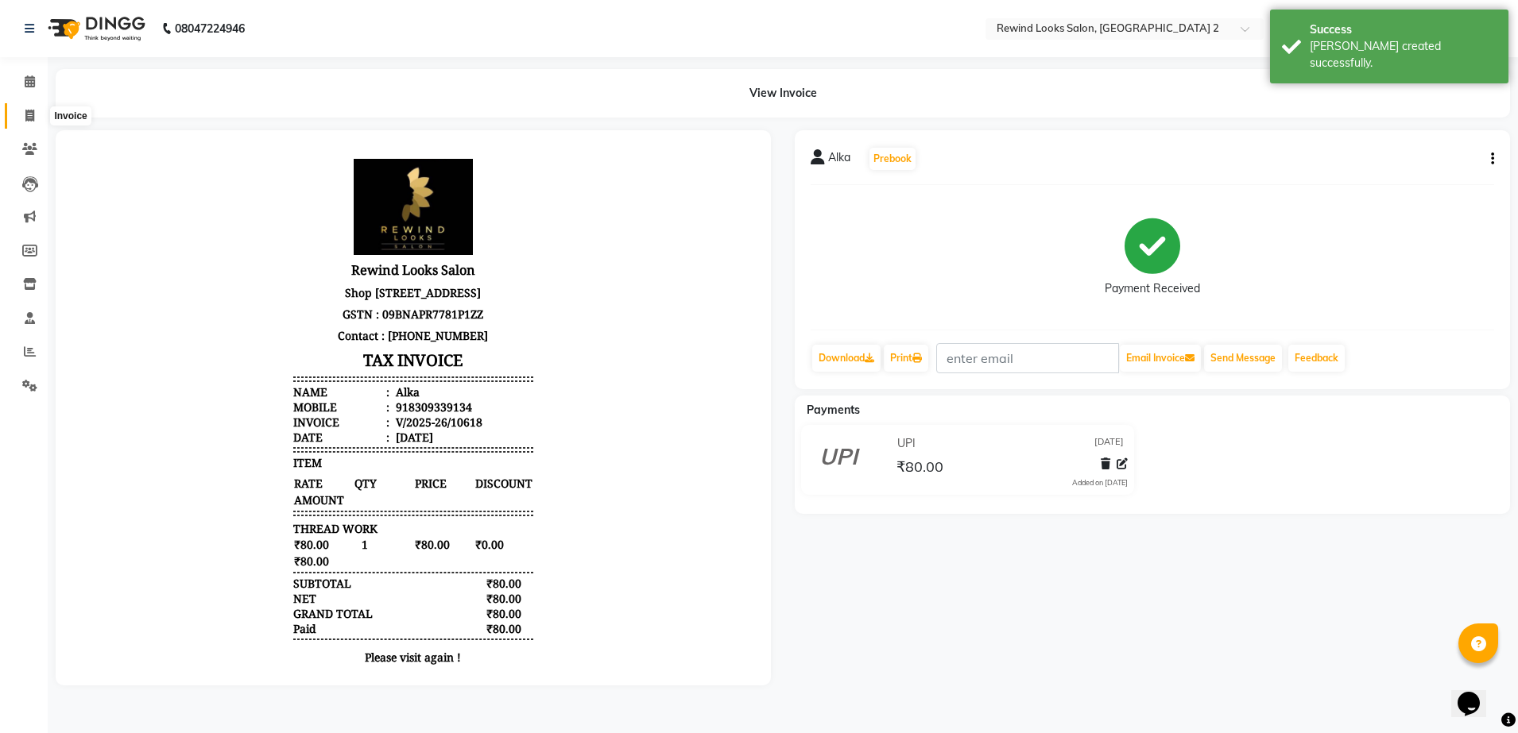
click at [27, 110] on icon at bounding box center [29, 116] width 9 height 12
select select "4640"
select select "service"
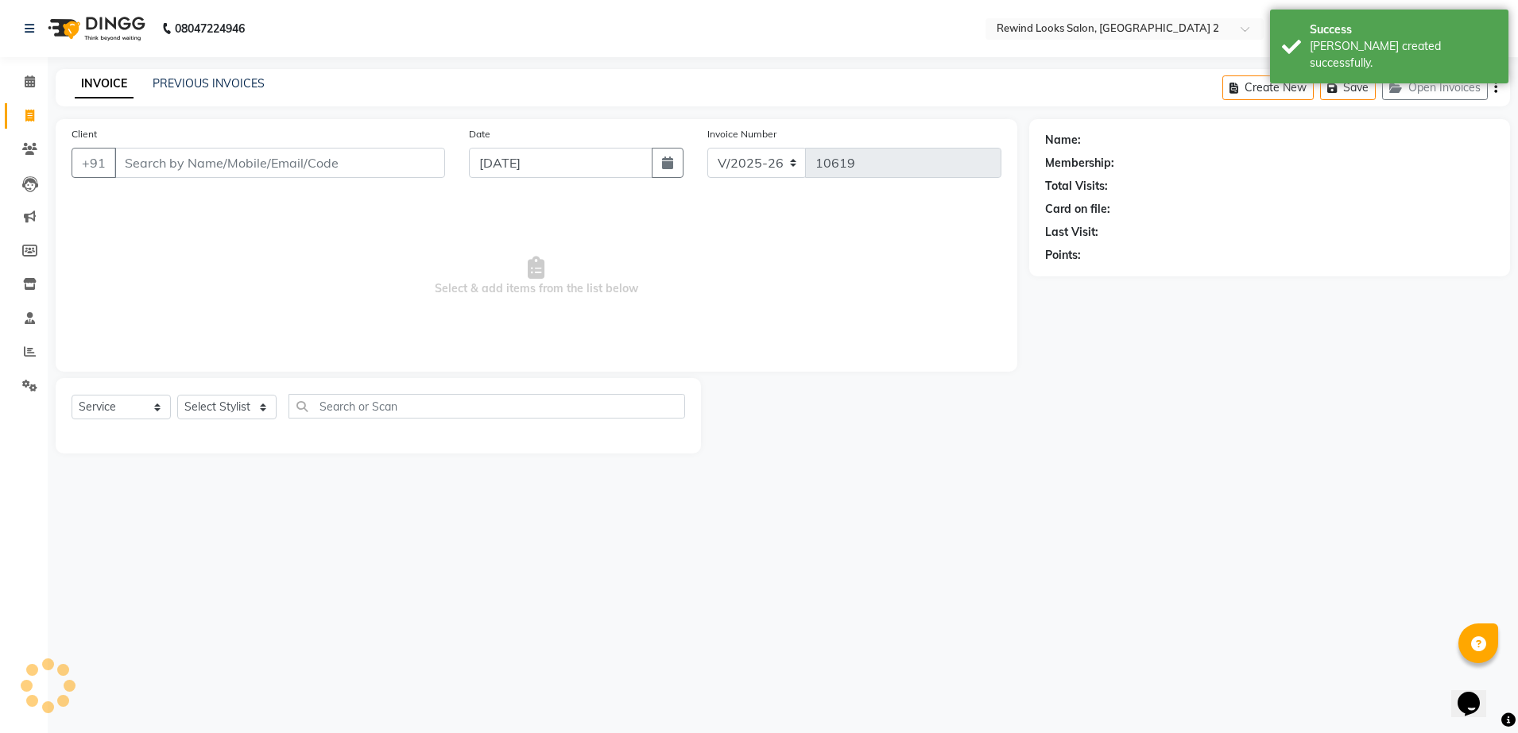
select select "27076"
